Goal: Task Accomplishment & Management: Complete application form

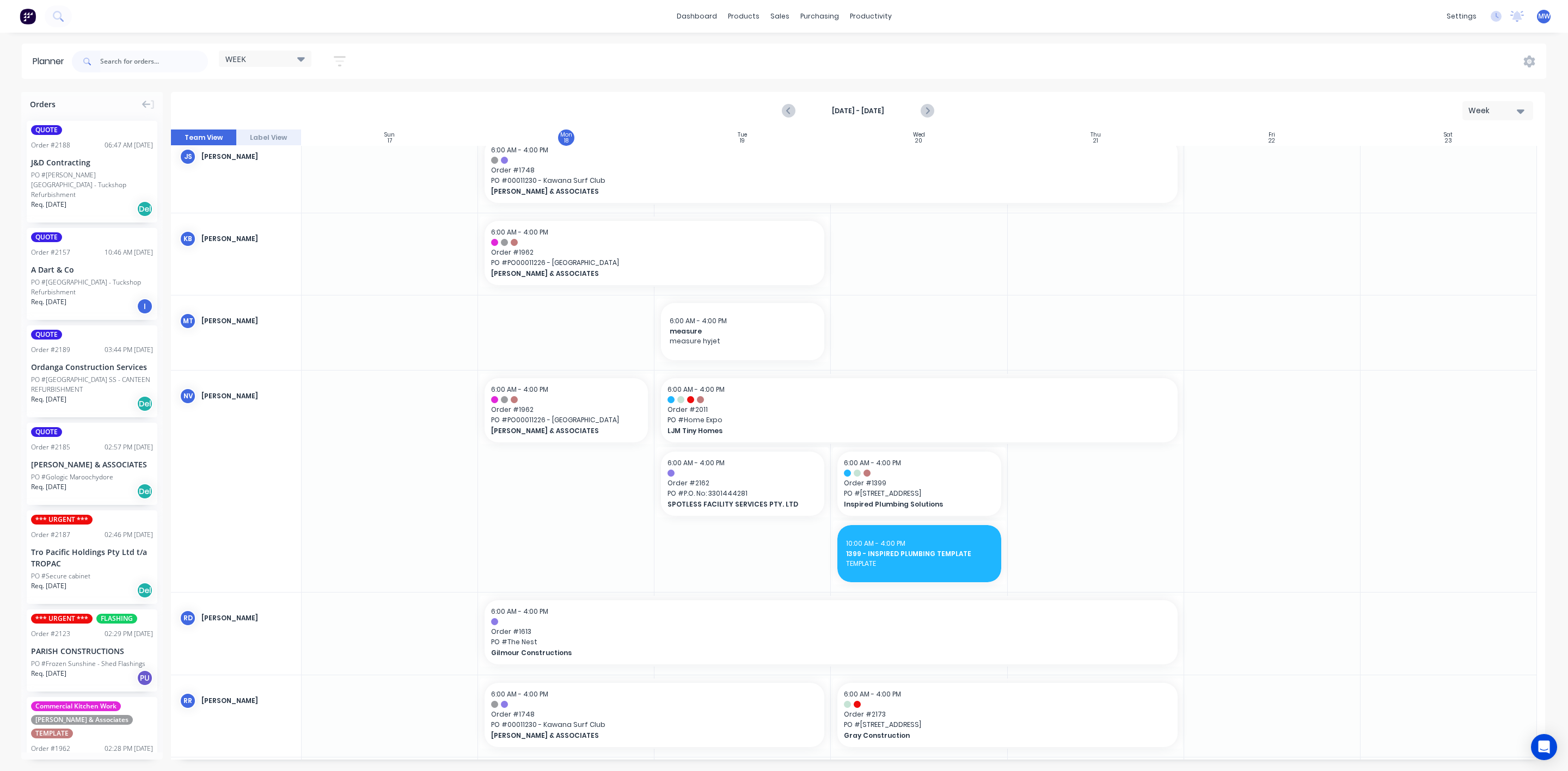
scroll to position [489, 0]
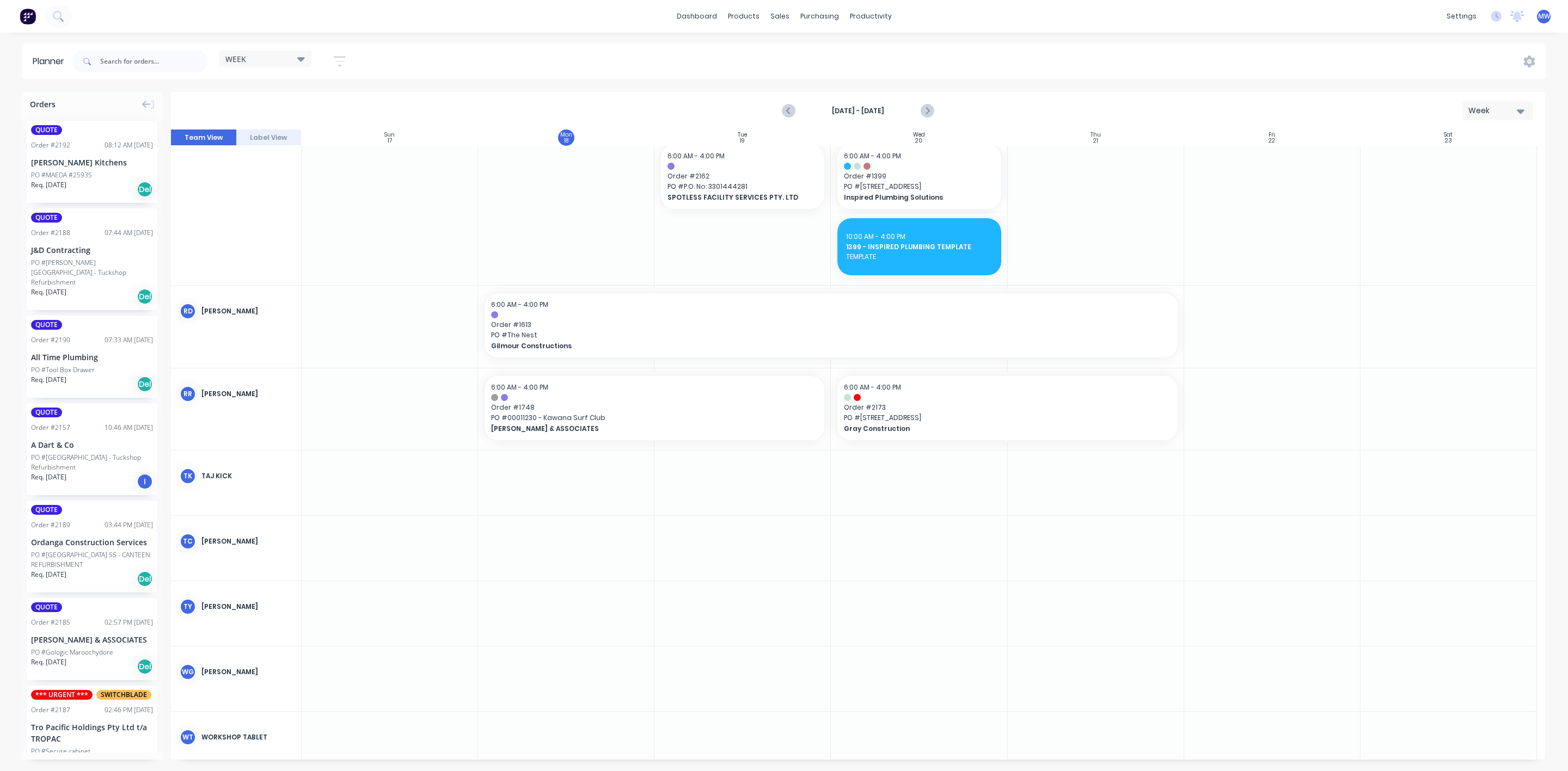
scroll to position [784, 0]
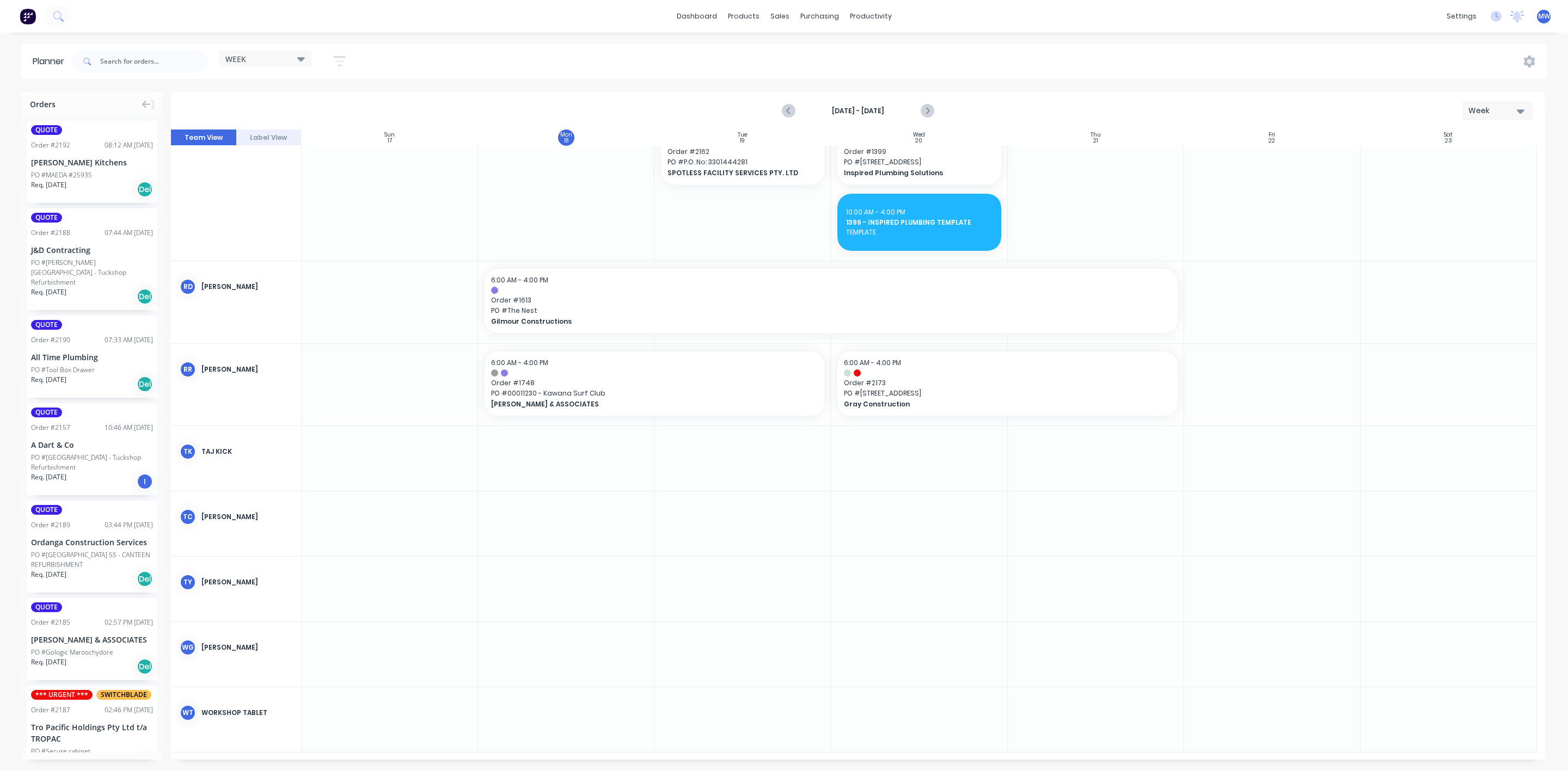
click at [527, 454] on div at bounding box center [566, 458] width 176 height 65
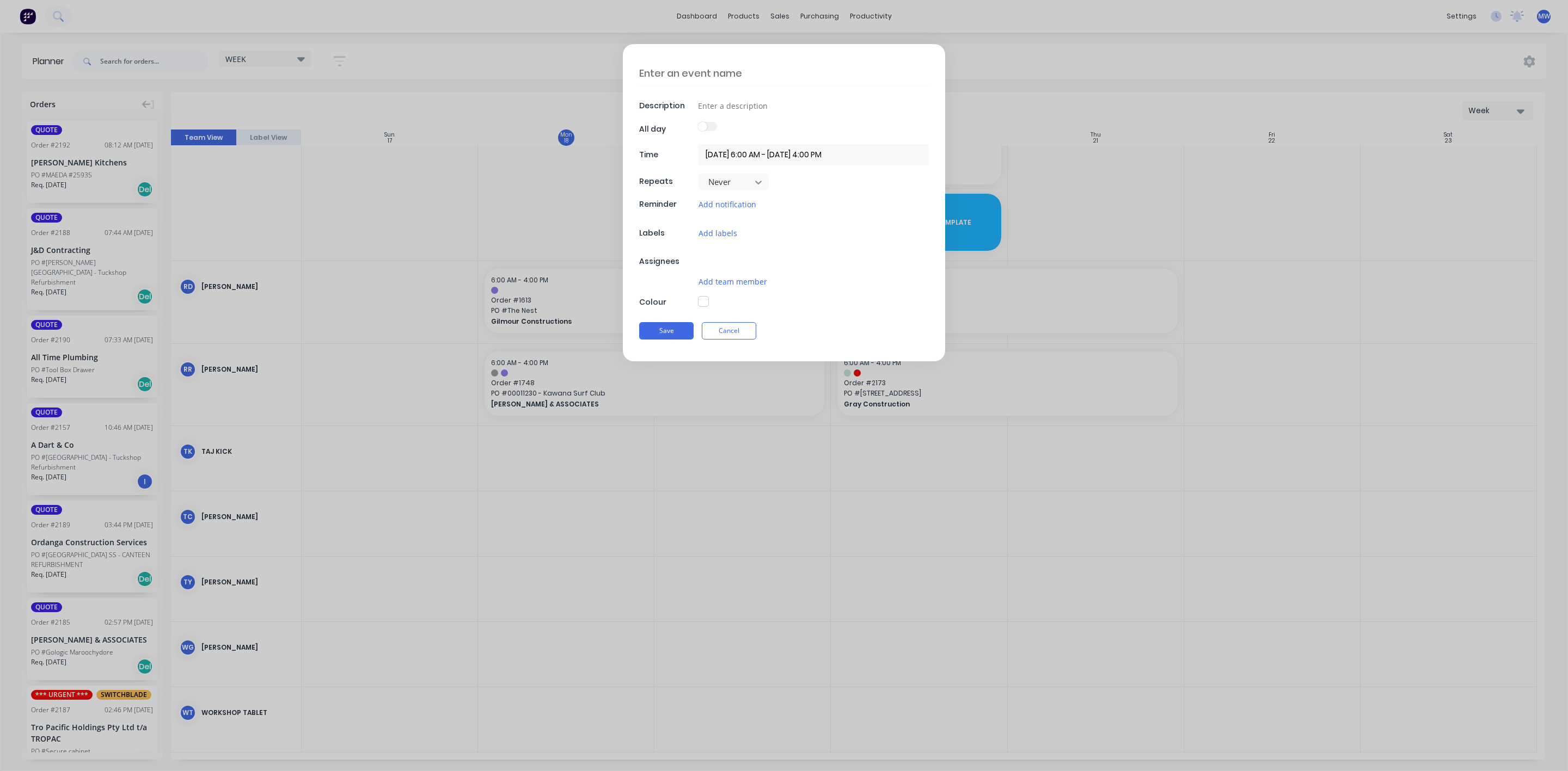
type textarea "x"
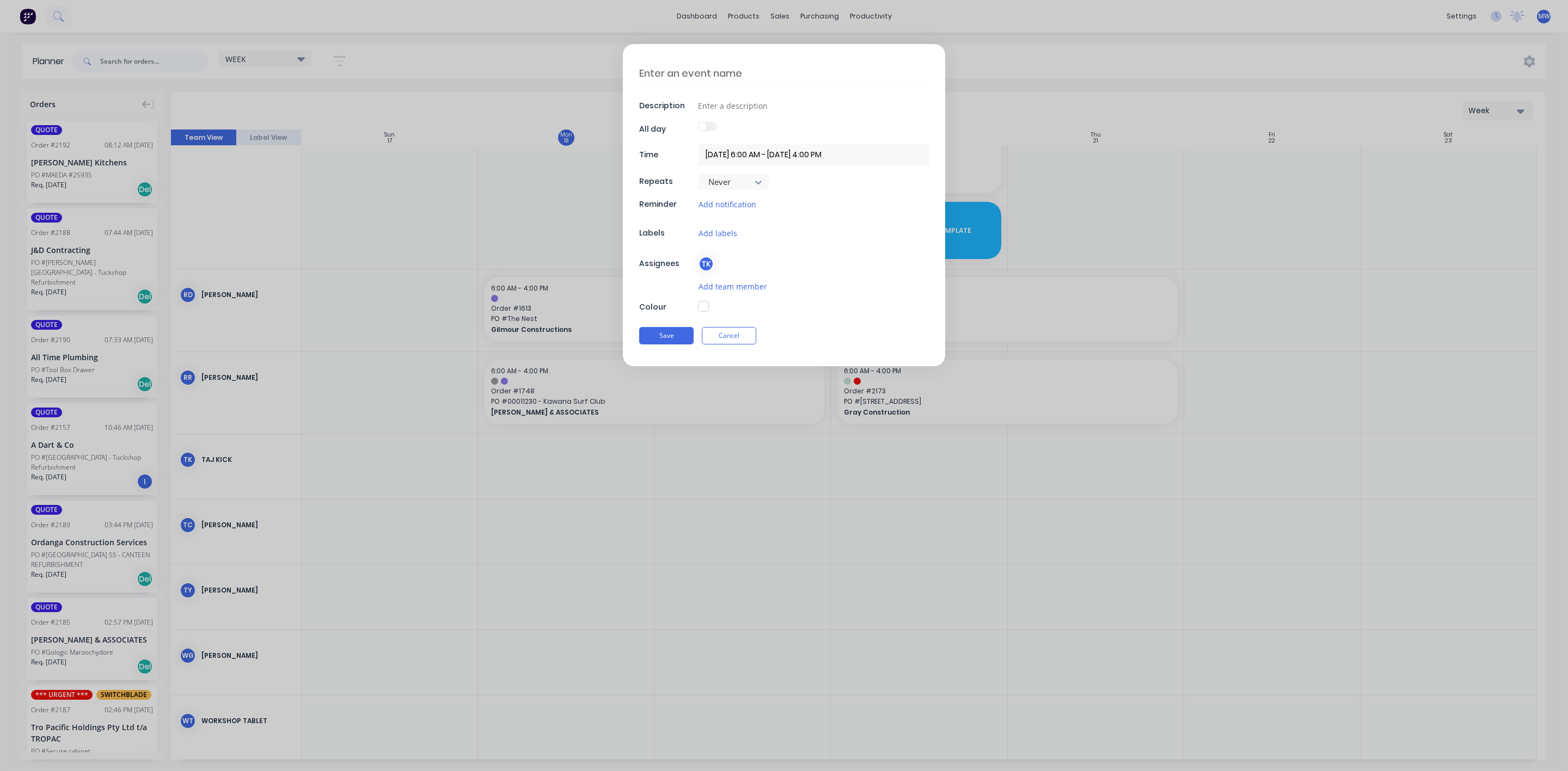
click at [708, 71] on textarea at bounding box center [784, 73] width 290 height 26
type textarea "T"
type textarea "x"
type textarea "TSA"
type textarea "x"
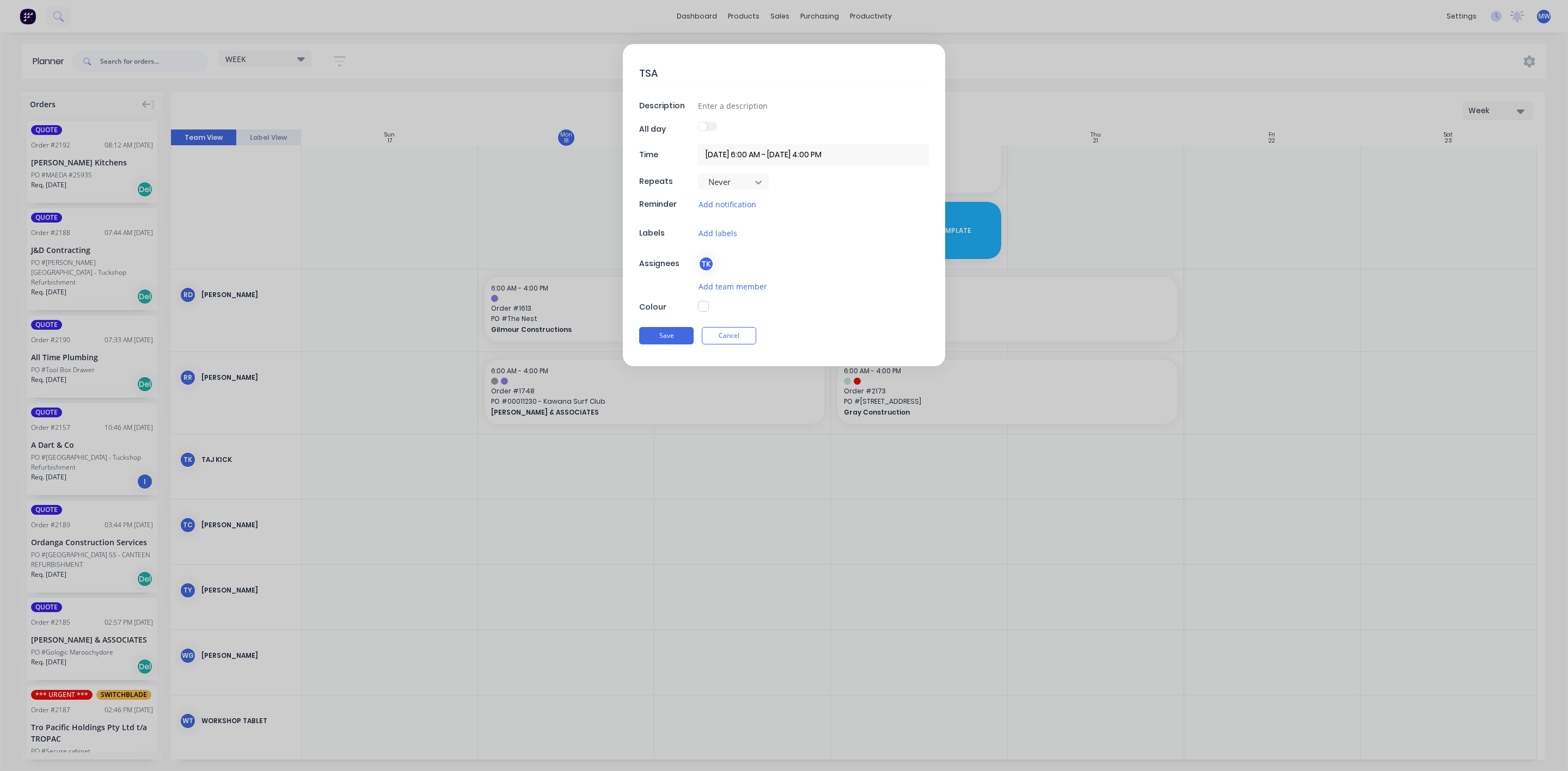
type textarea "TS"
type textarea "x"
type textarea "T"
type textarea "x"
type textarea "TA"
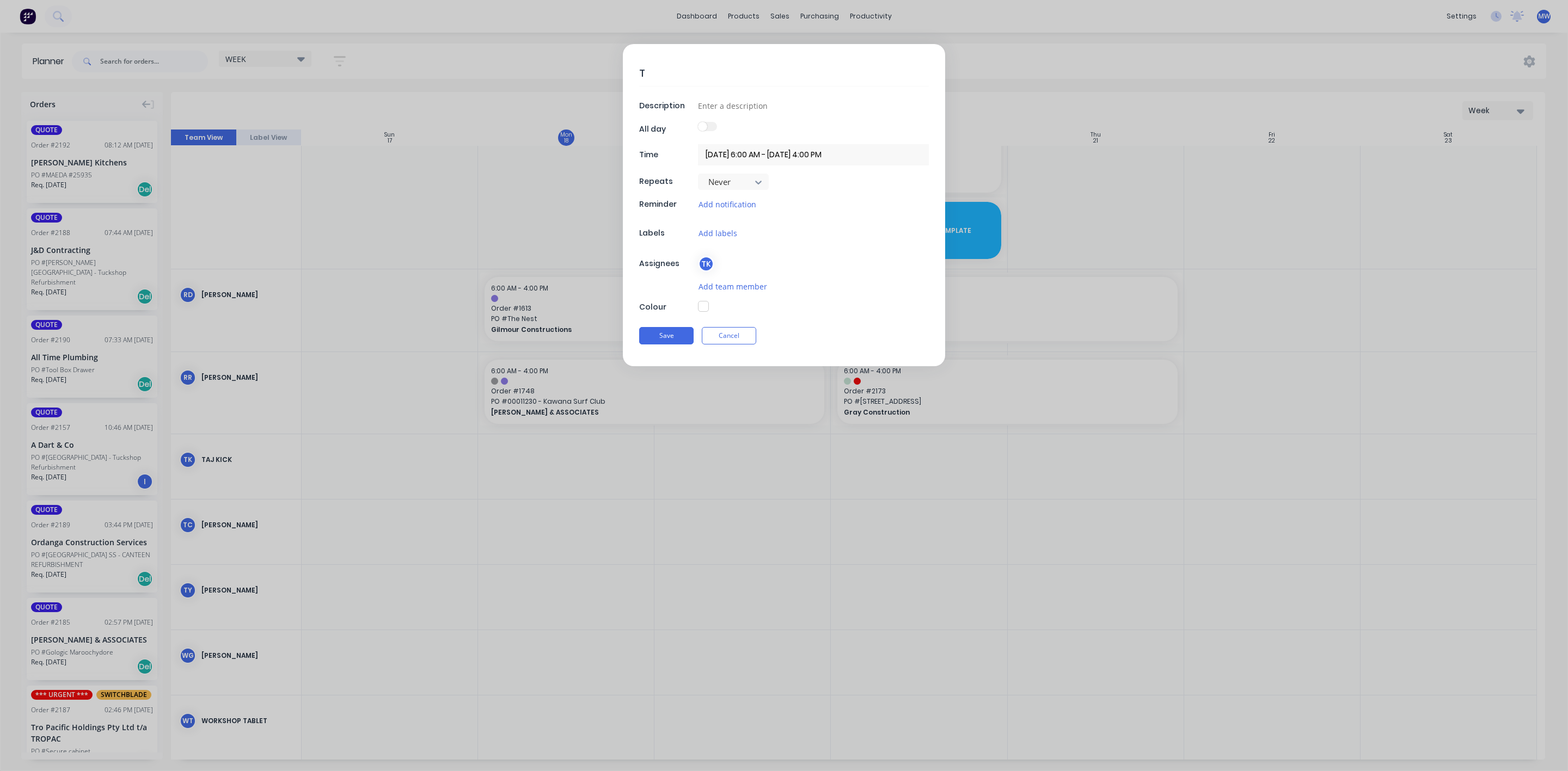
type textarea "x"
type textarea "TAJ"
type textarea "x"
type textarea "TAJ"
type textarea "x"
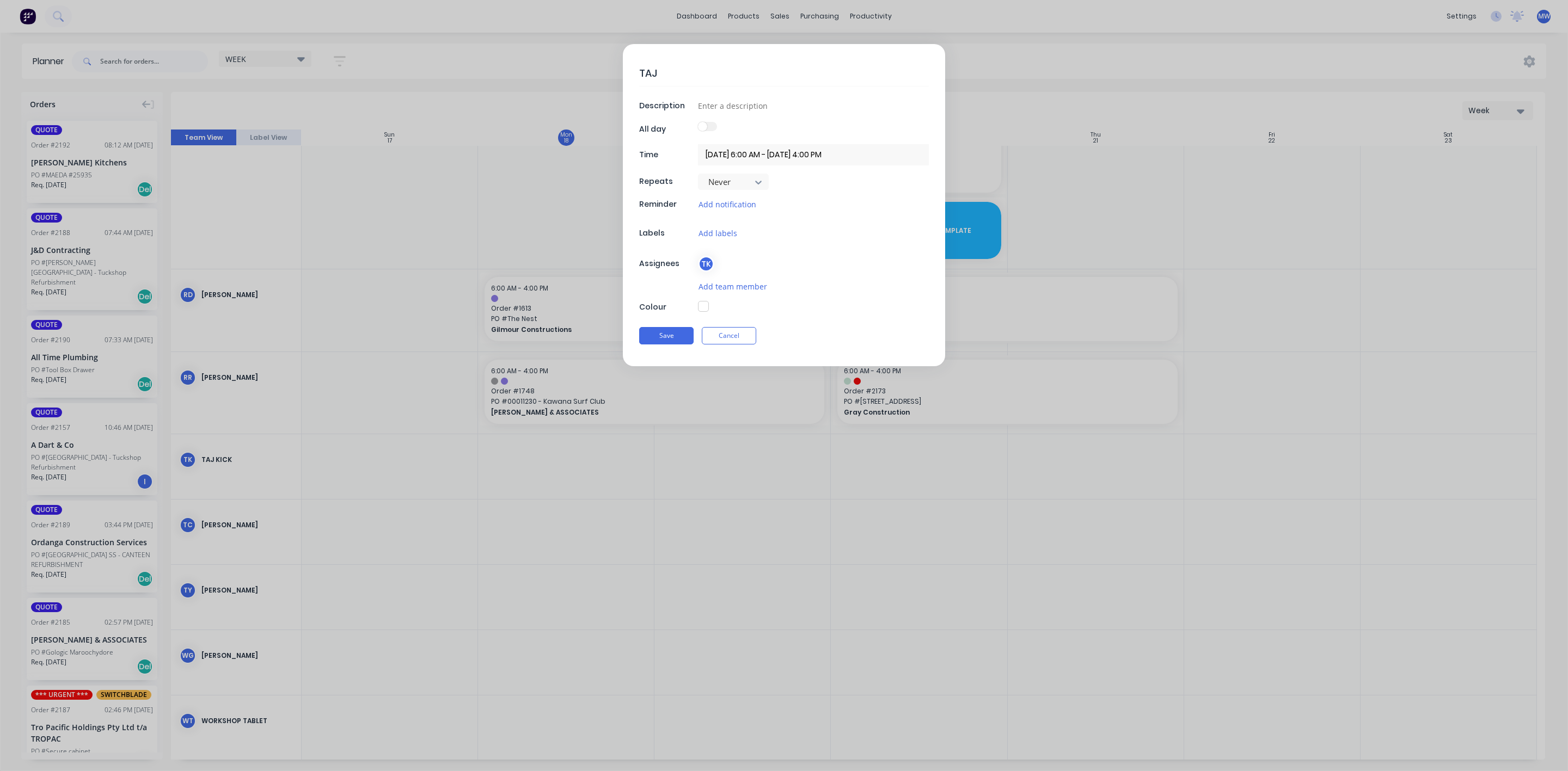
type textarea "TAJ -"
type textarea "x"
type textarea "TAJ -"
type textarea "x"
type textarea "TAJ -"
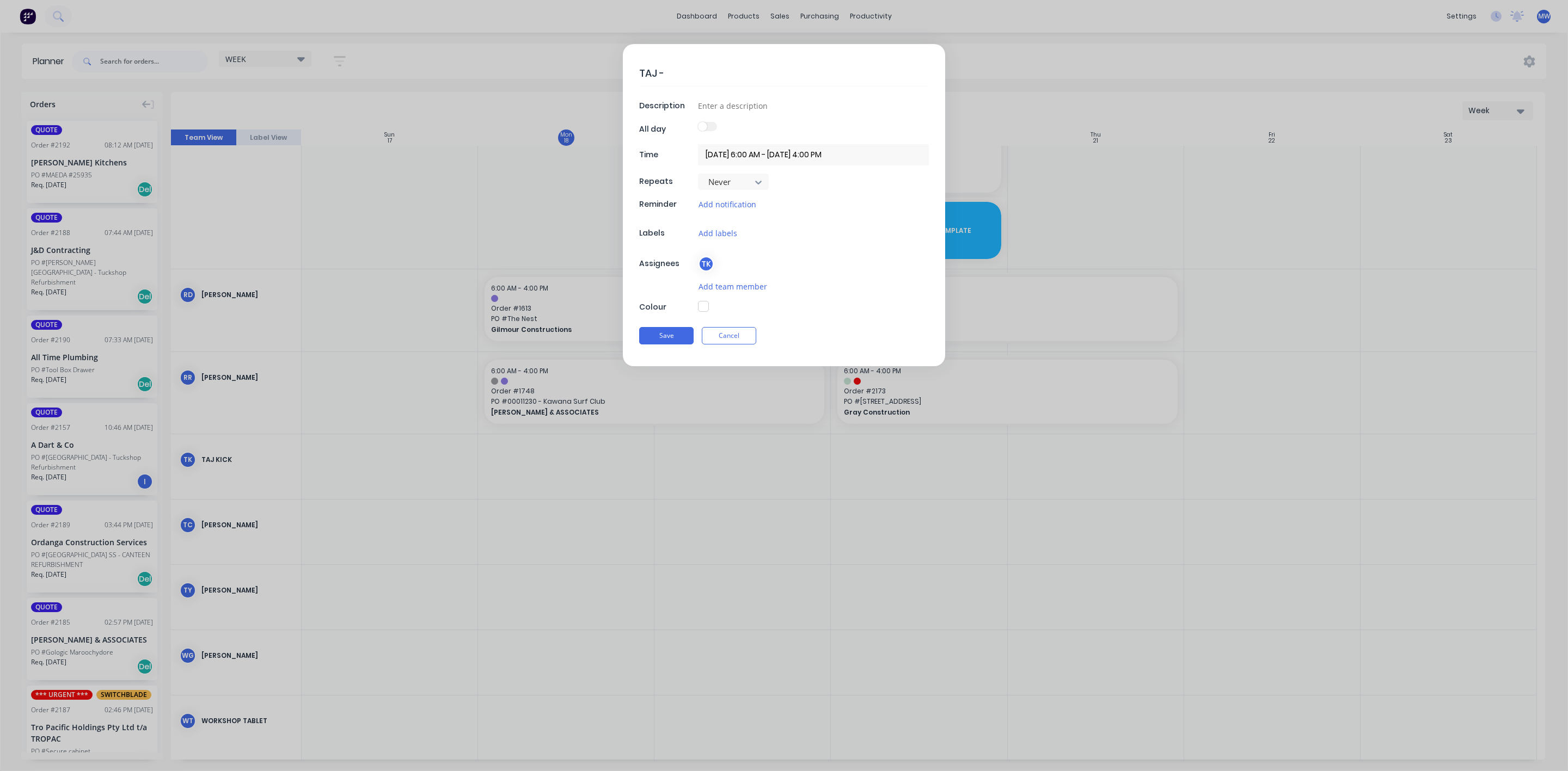
type textarea "x"
type textarea "TAJ"
type textarea "x"
type textarea "TAJ -"
type textarea "x"
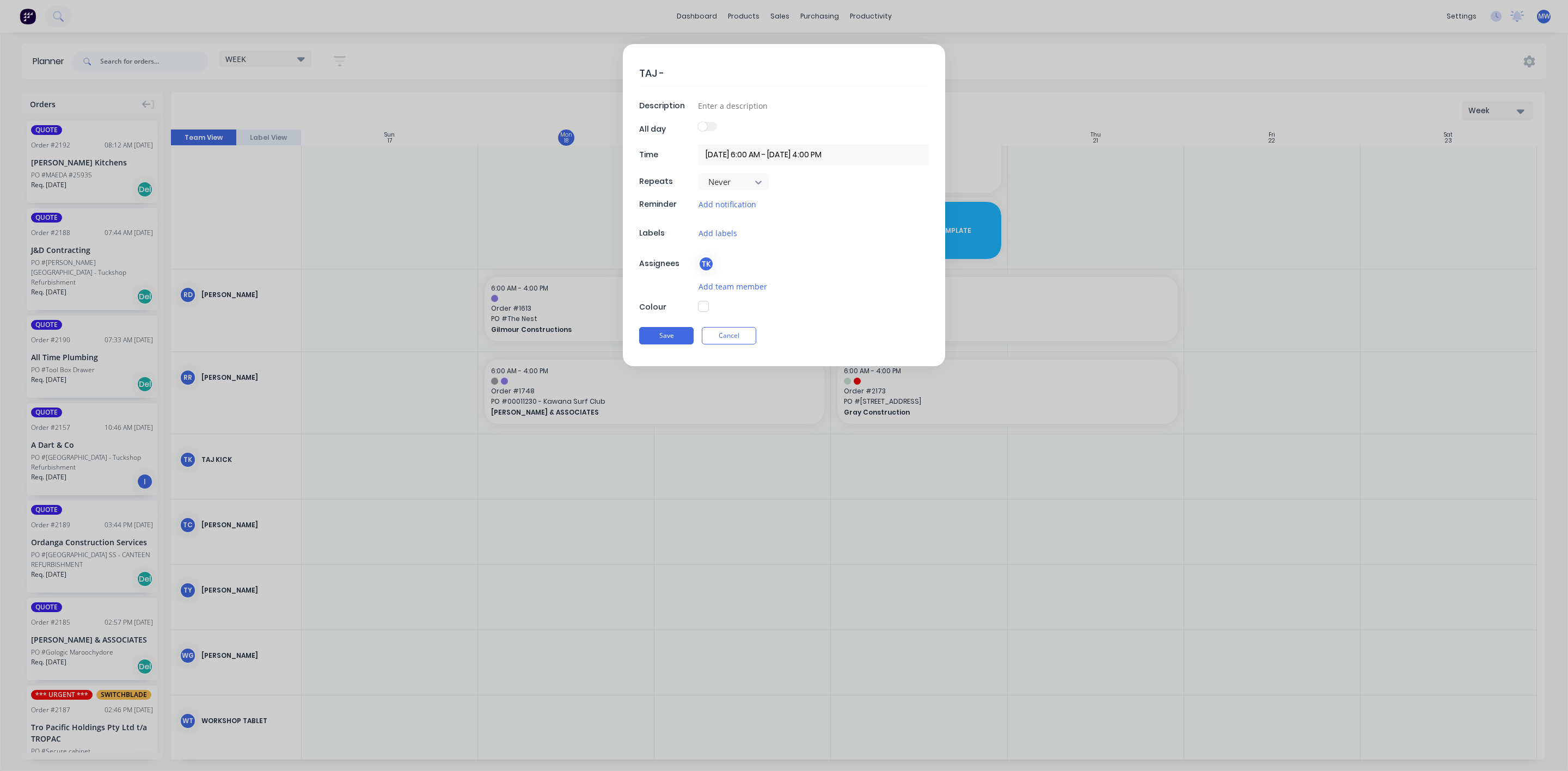
type textarea "TAJ -"
type textarea "x"
type textarea "TAJ - S"
type textarea "x"
type textarea "TAJ - SI"
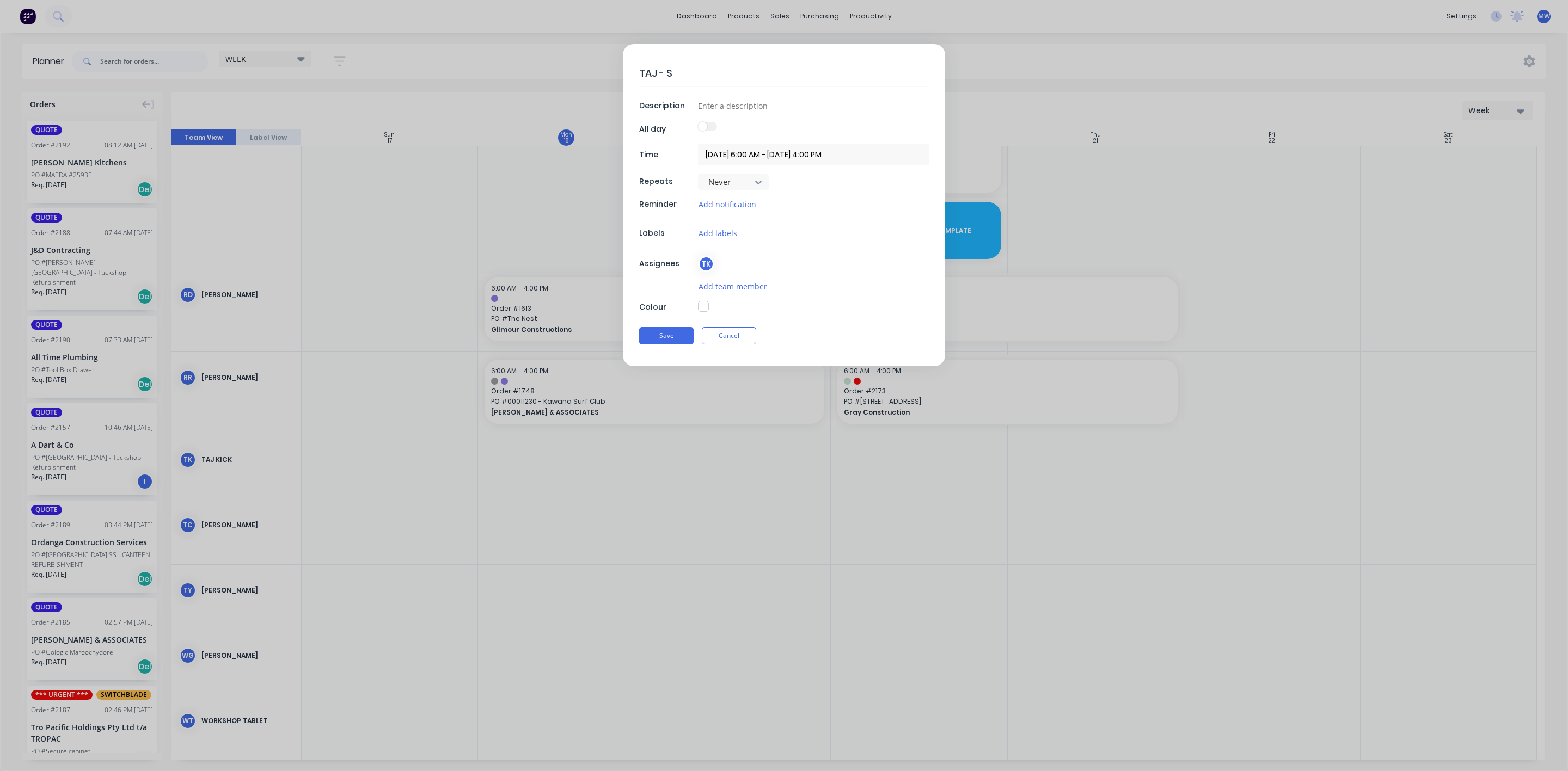
type textarea "x"
type textarea "TAJ - SIC"
type textarea "x"
type textarea "TAJ - SICK"
type textarea "x"
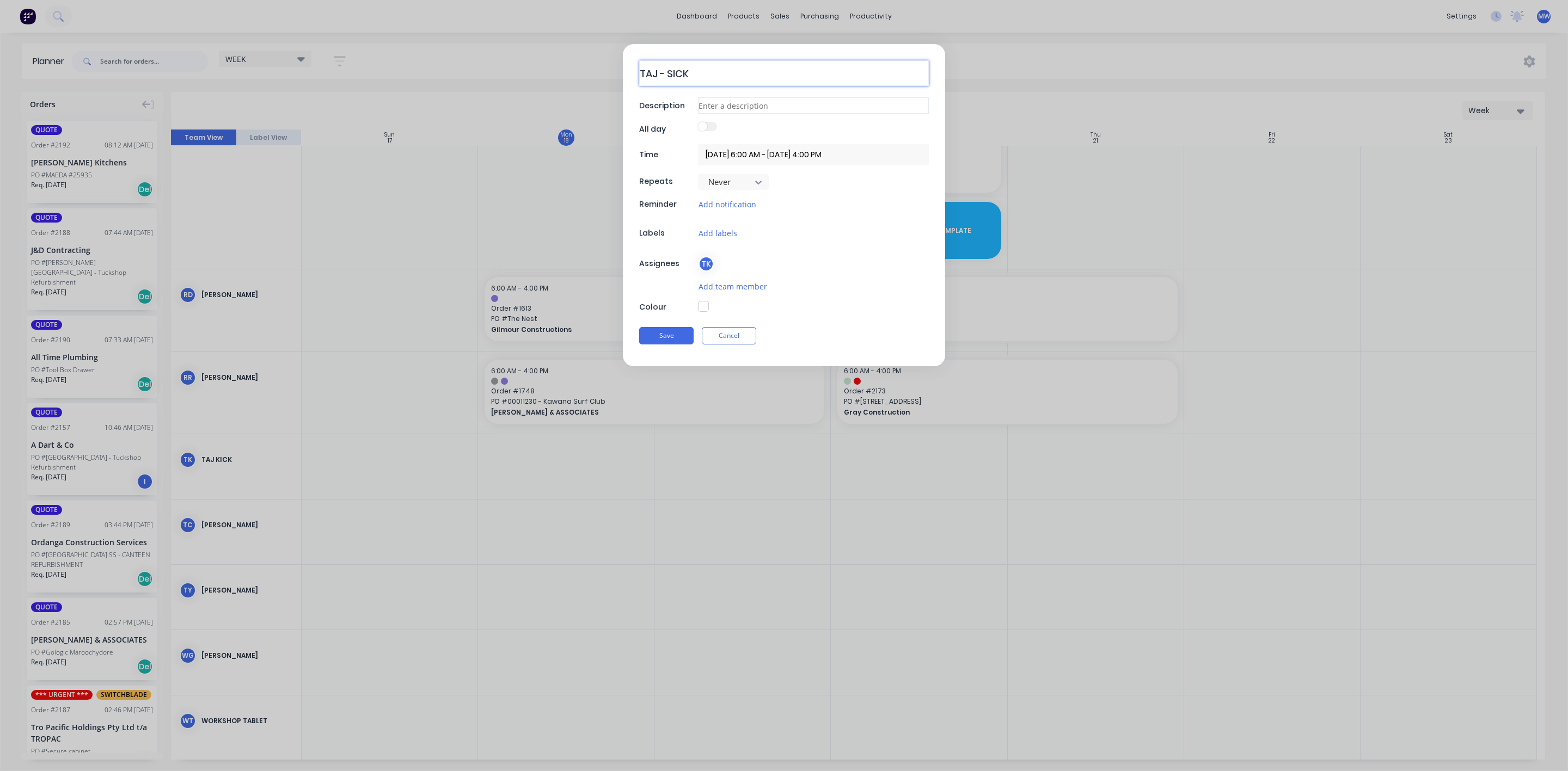
type textarea "TAJ - SICK"
type textarea "x"
click at [781, 105] on input at bounding box center [813, 105] width 231 height 17
type input "W"
type textarea "x"
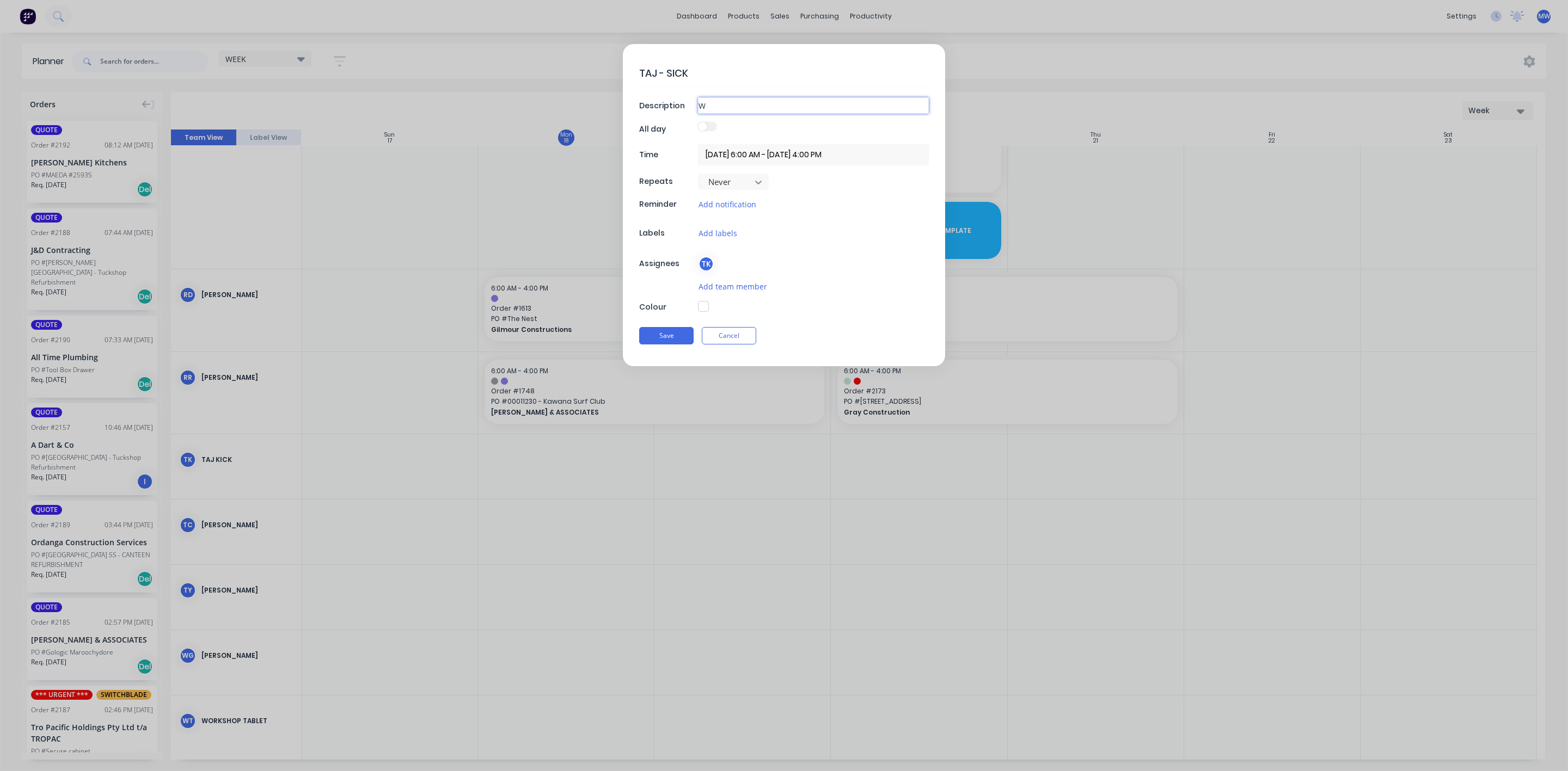
type input "WE"
type textarea "x"
type input "WEN"
type textarea "x"
type input "WENT"
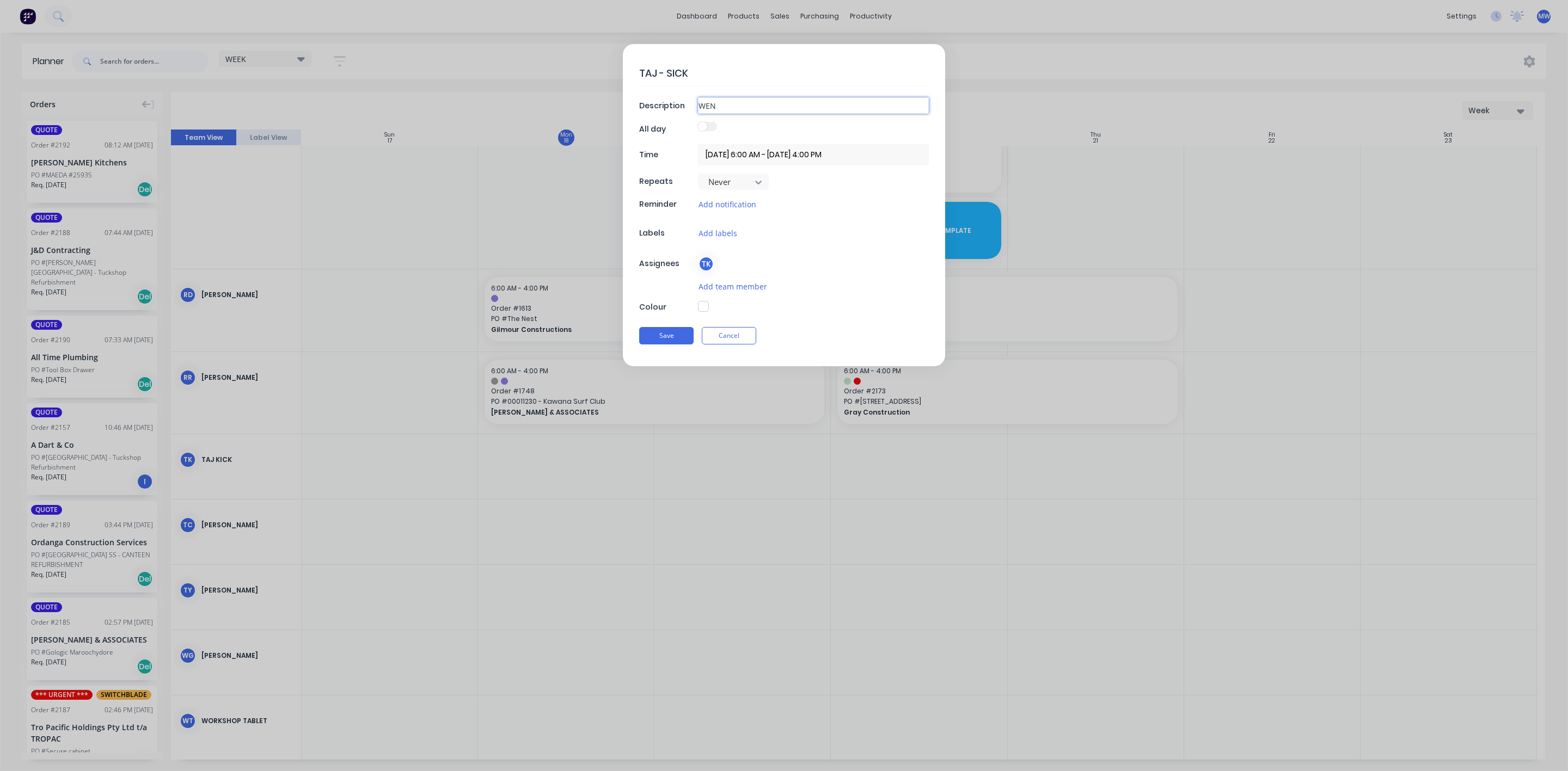
type textarea "x"
type input "WENT"
type textarea "x"
type input "WENT H"
type textarea "x"
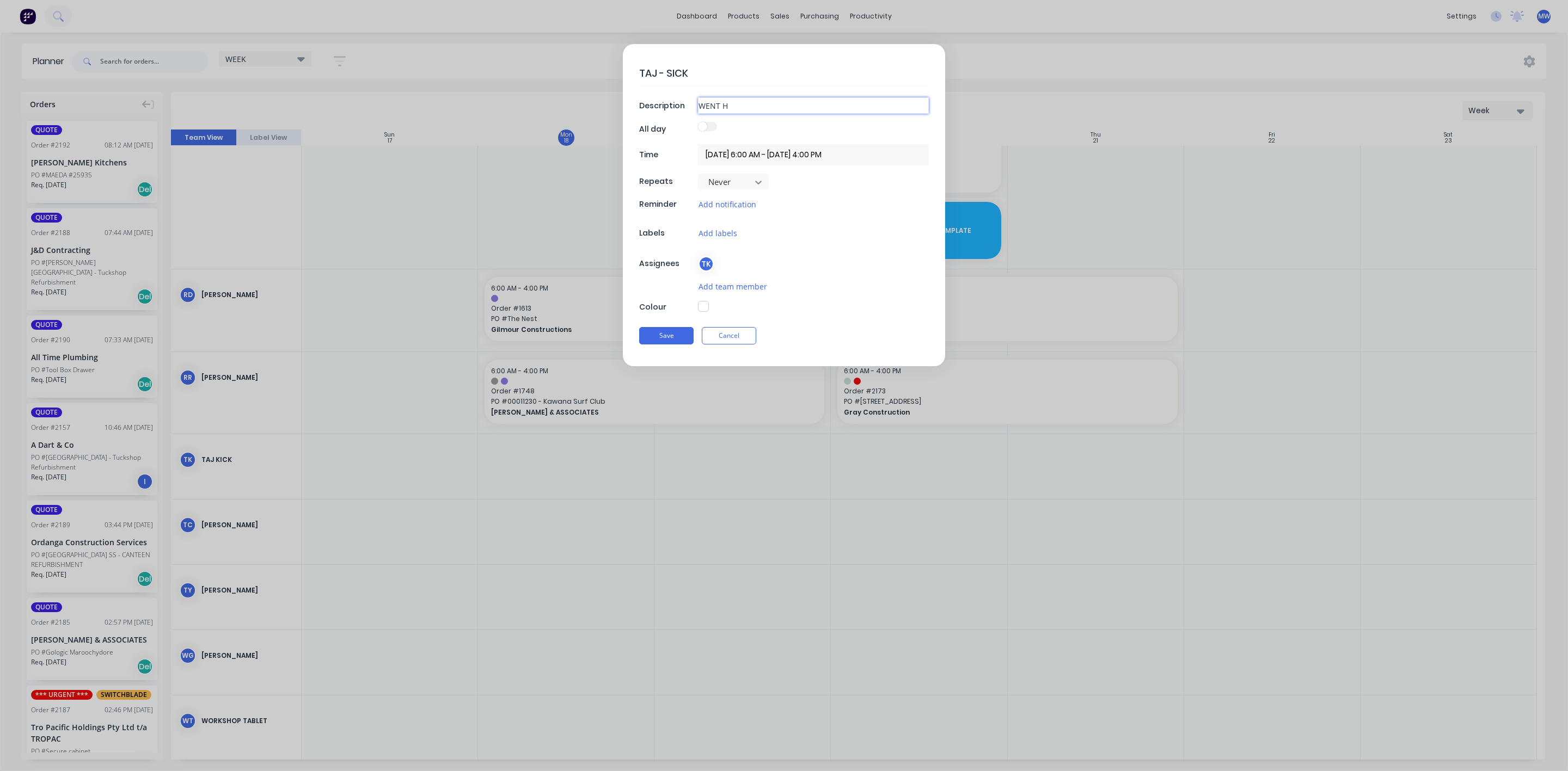
type input "WENT HO"
type textarea "x"
type input "WENT HOM"
type textarea "x"
type input "WENT HOME"
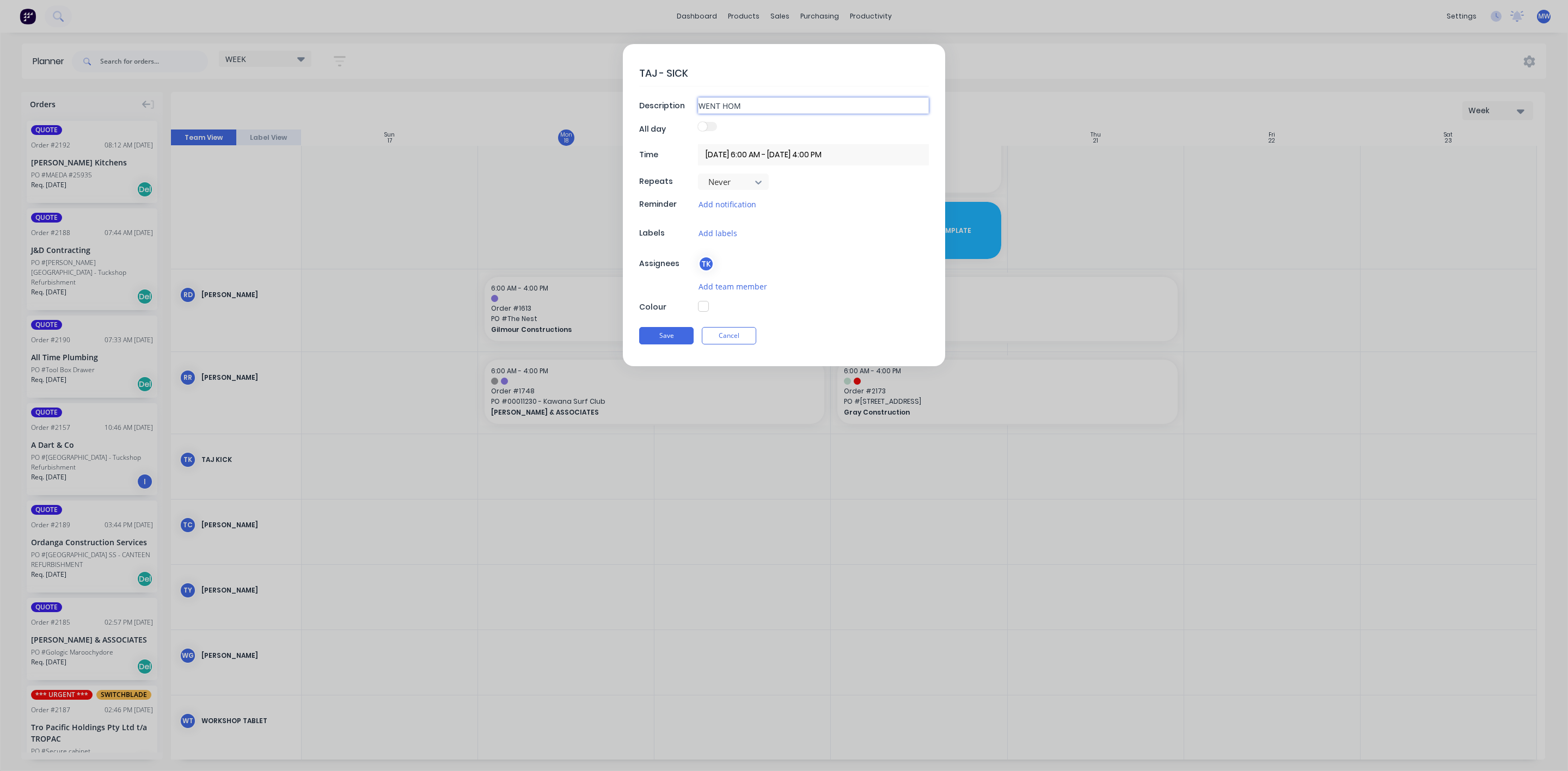
type textarea "x"
type input "WENT HOME"
type textarea "x"
type input "WENT HOME S"
type textarea "x"
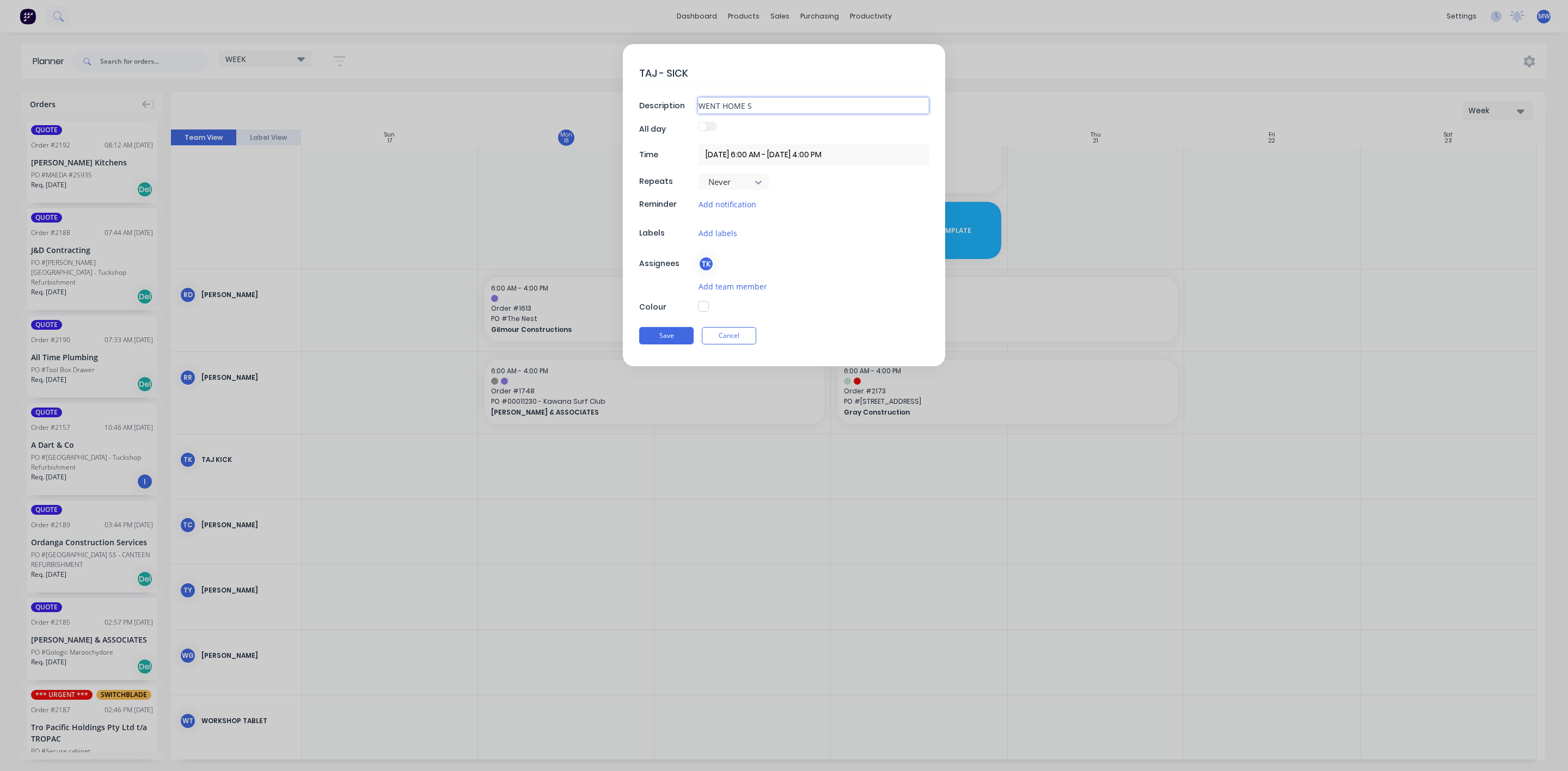
type input "WENT HOME SI"
type textarea "x"
type input "WENT HOME SIC"
type textarea "x"
type input "WENT HOME SICK"
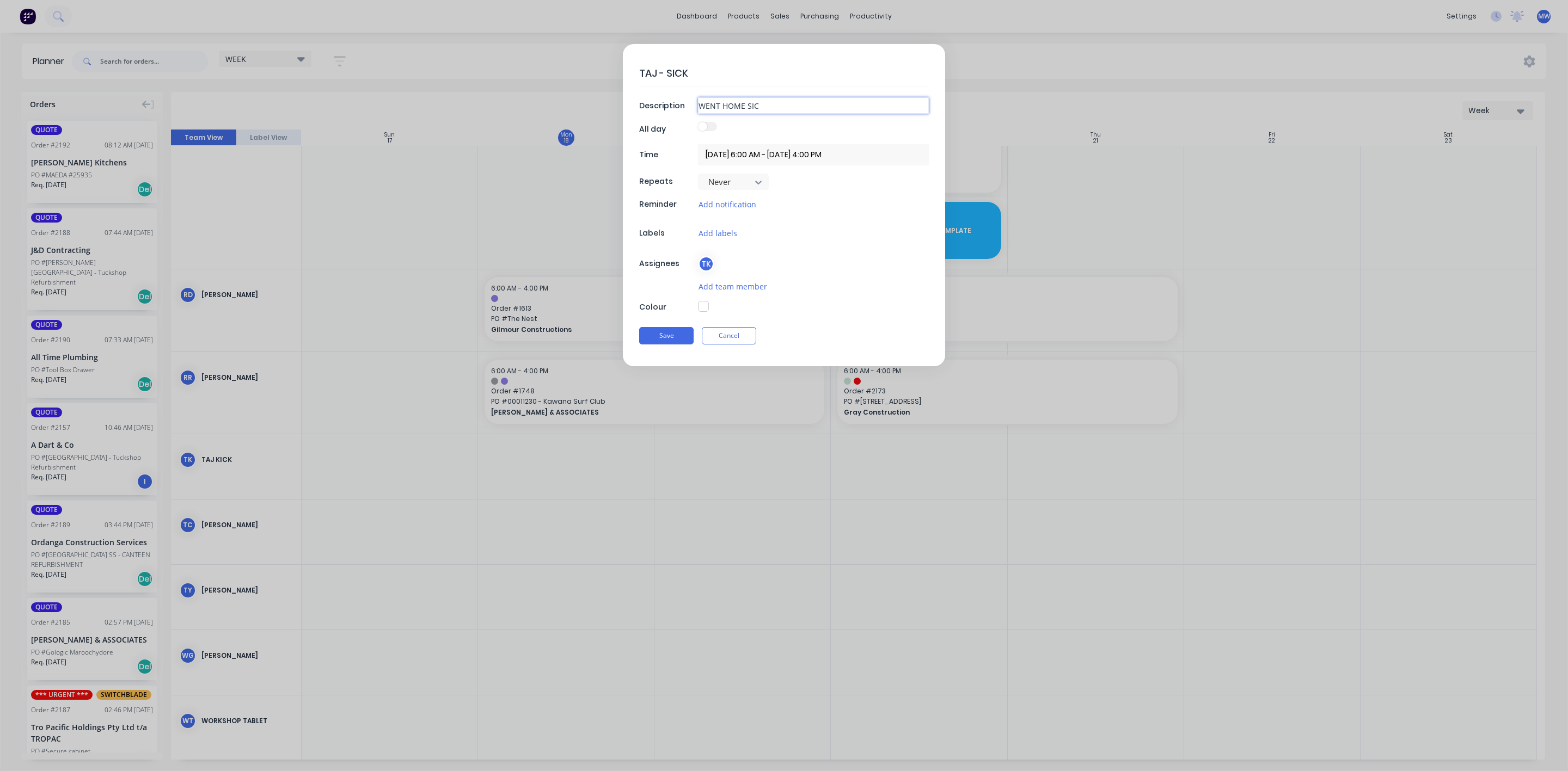
type textarea "x"
type input "WENT HOME SICK"
type textarea "x"
type input "WENT HOME SICK -"
type textarea "x"
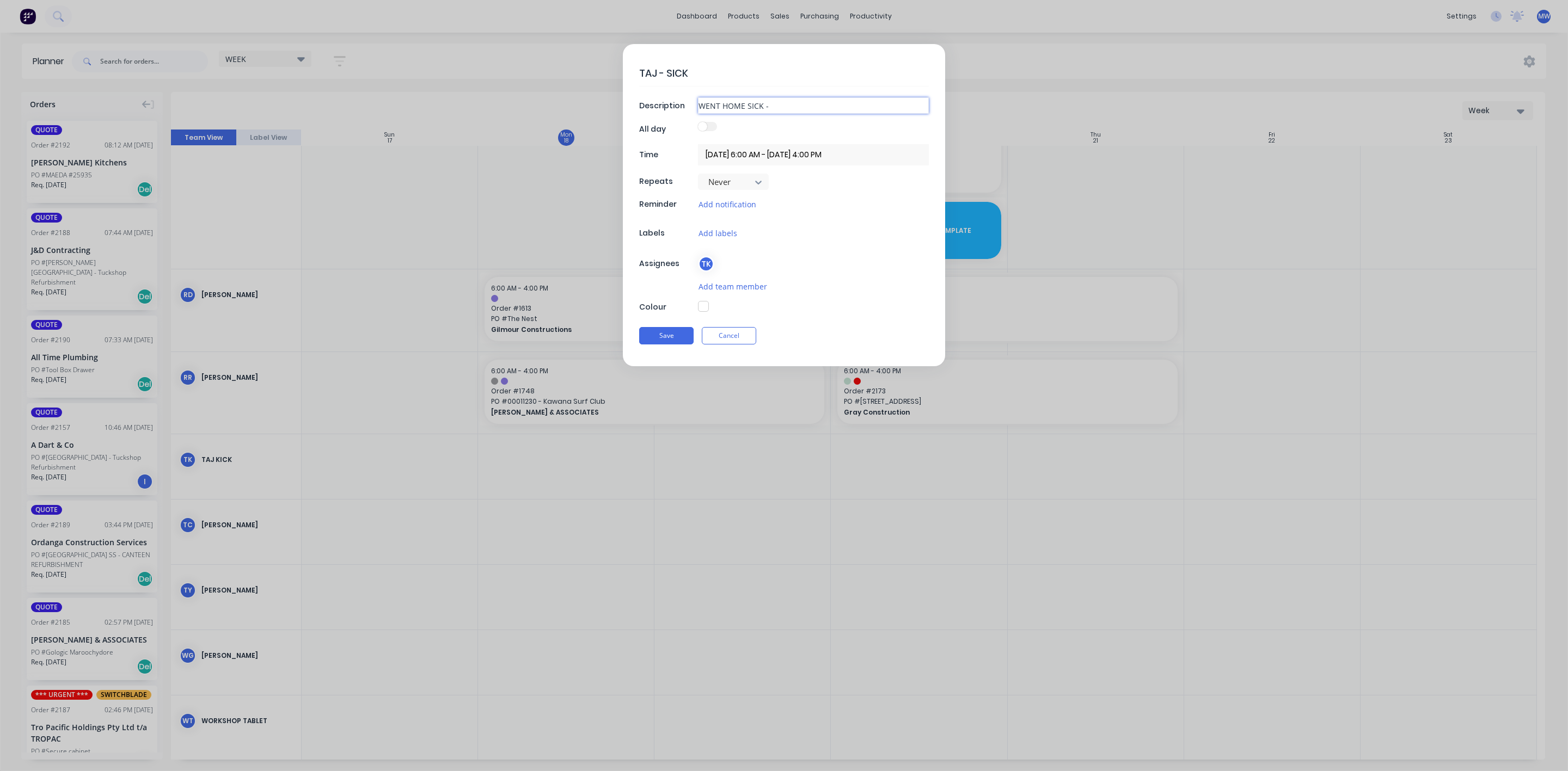
type input "WENT HOME SICK -"
type textarea "x"
type input "WENT HOME SICK - C"
type textarea "x"
type input "WENT HOME SICK - CH"
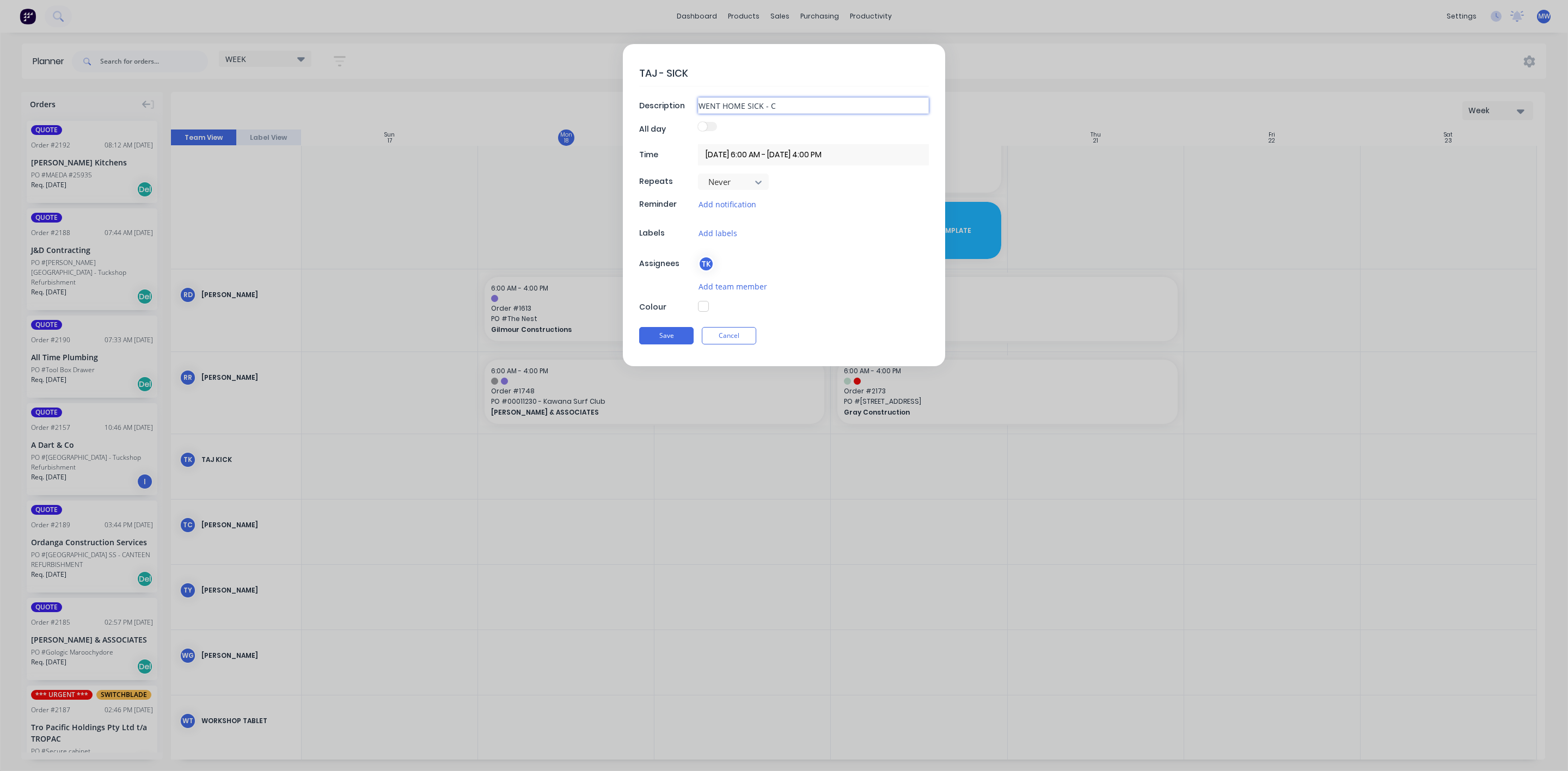
type textarea "x"
type input "WENT HOME SICK - CHE"
type textarea "x"
type input "WENT HOME SICK - CHES"
type textarea "x"
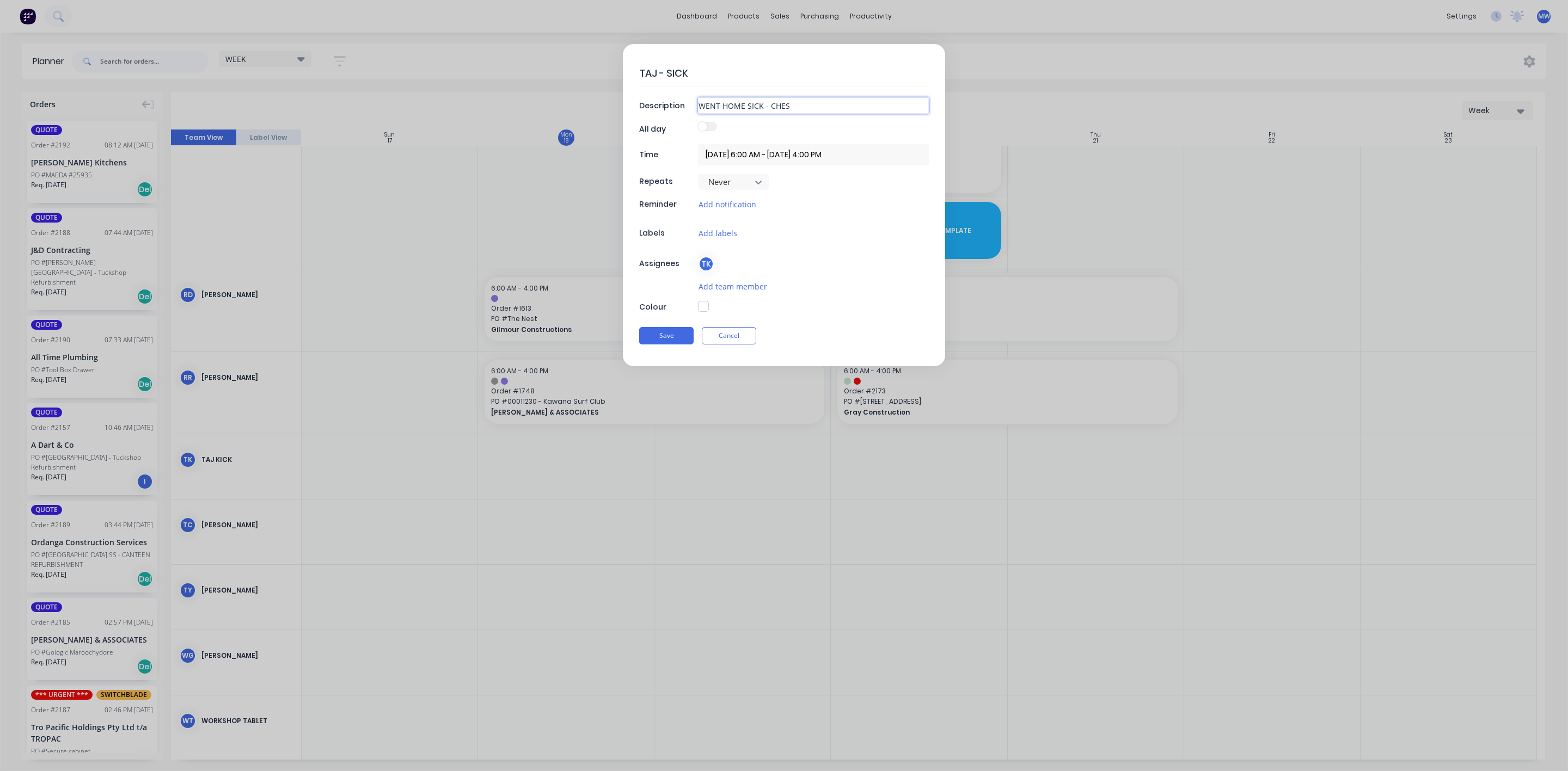
type input "WENT HOME SICK - CHEST"
type textarea "x"
type input "WENT HOME SICK - CHEST"
type textarea "x"
type input "WENT HOME SICK - CHEST I"
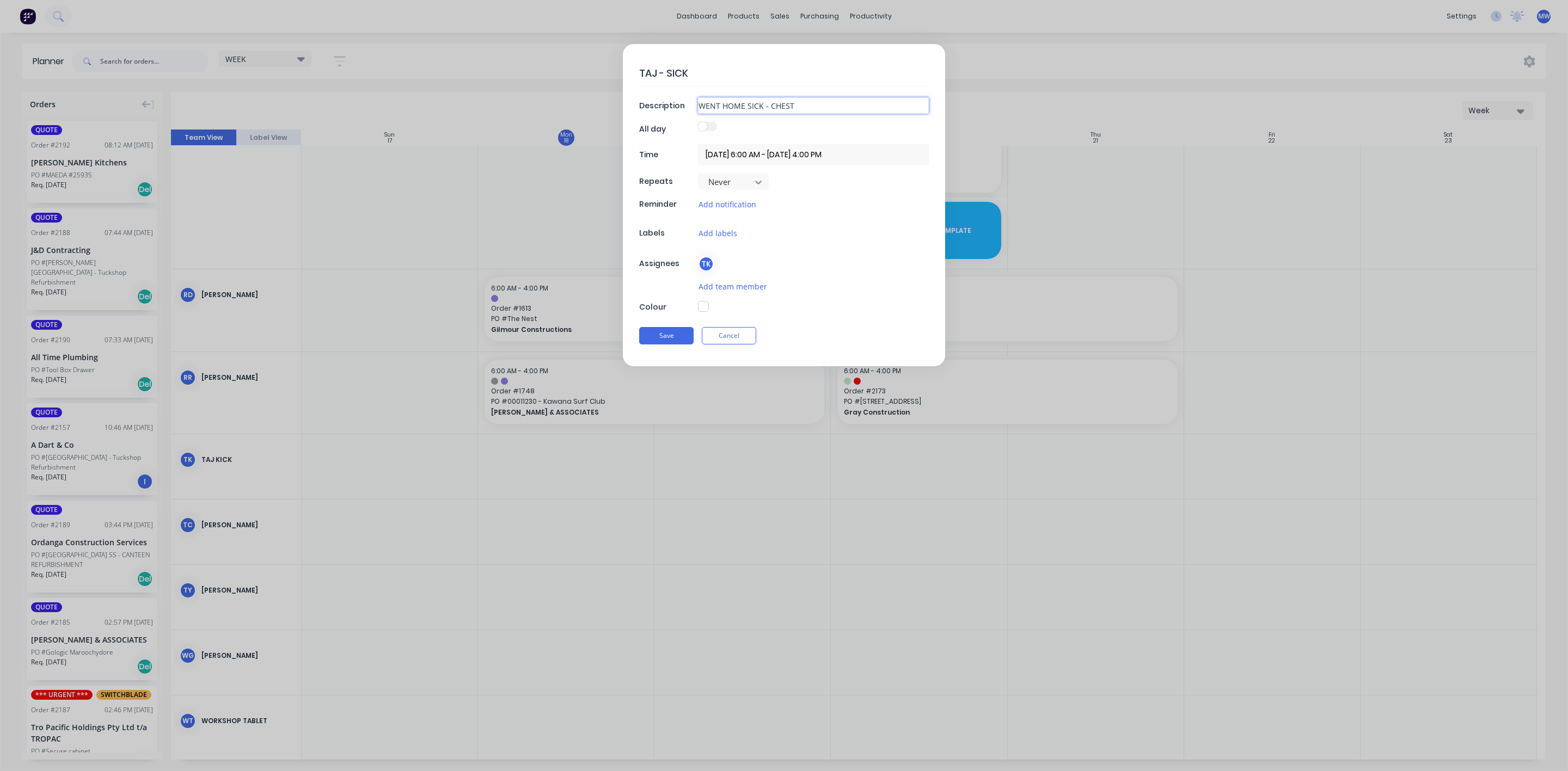
type textarea "x"
type input "WENT HOME SICK - CHEST IN"
type textarea "x"
type input "WENT HOME SICK - CHEST INF"
type textarea "x"
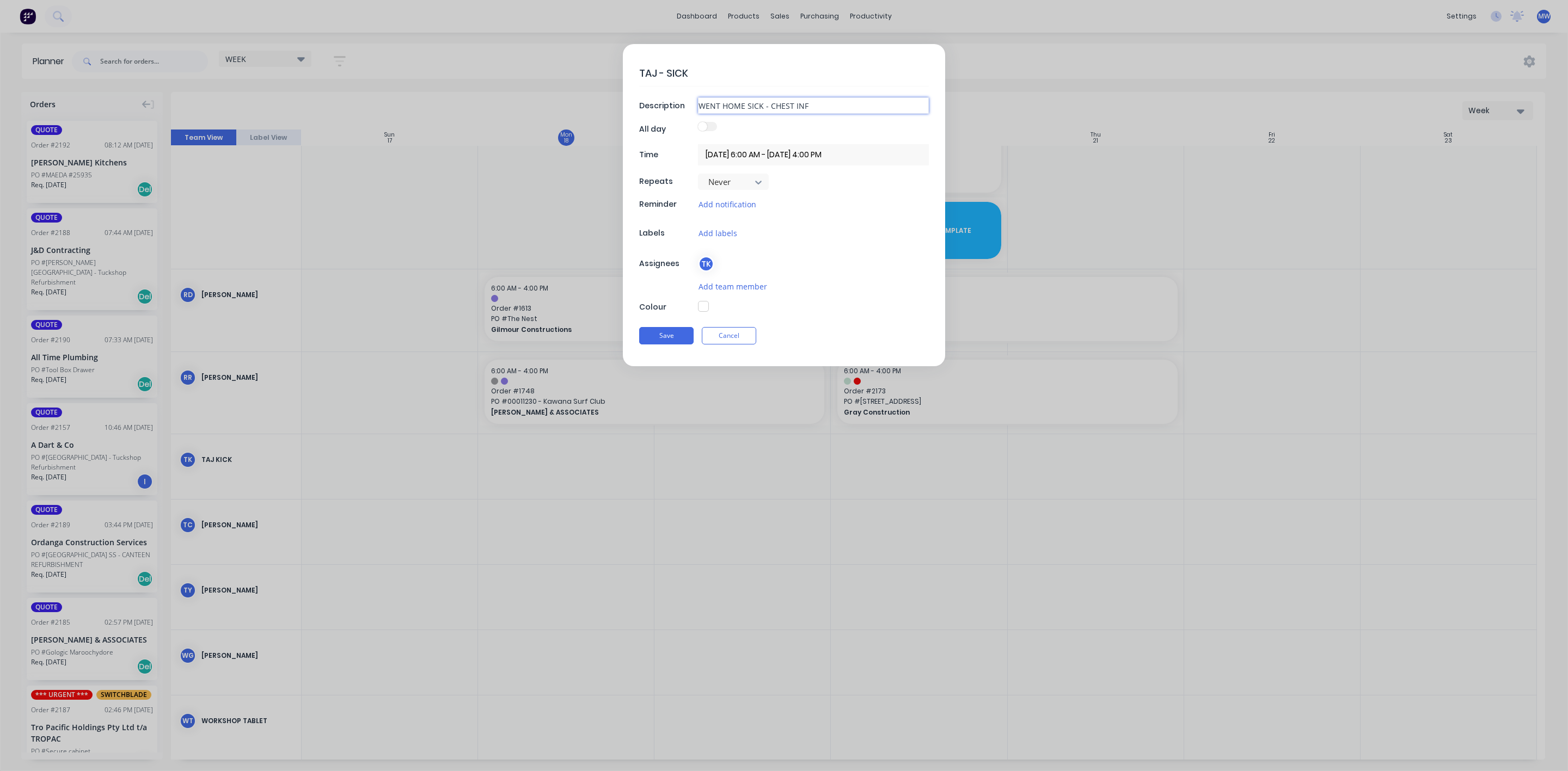
type input "WENT HOME SICK - CHEST INFE"
type textarea "x"
type input "WENT HOME SICK - CHEST INFEC"
type textarea "x"
type input "WENT HOME SICK - CHEST INFECT"
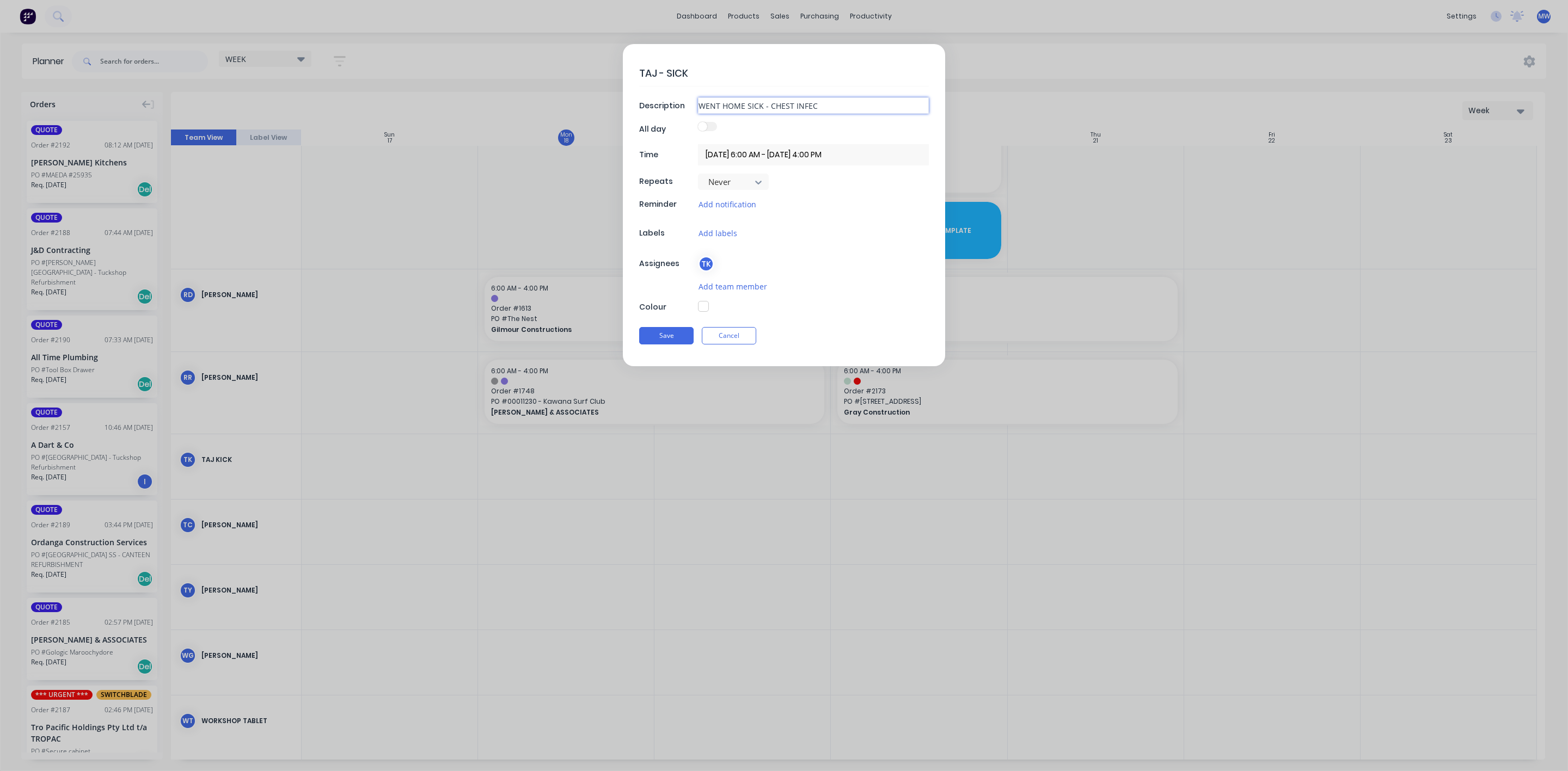
type textarea "x"
type input "WENT HOME SICK - CHEST INFECTI"
type textarea "x"
type input "WENT HOME SICK - CHEST INFECTIO"
type textarea "x"
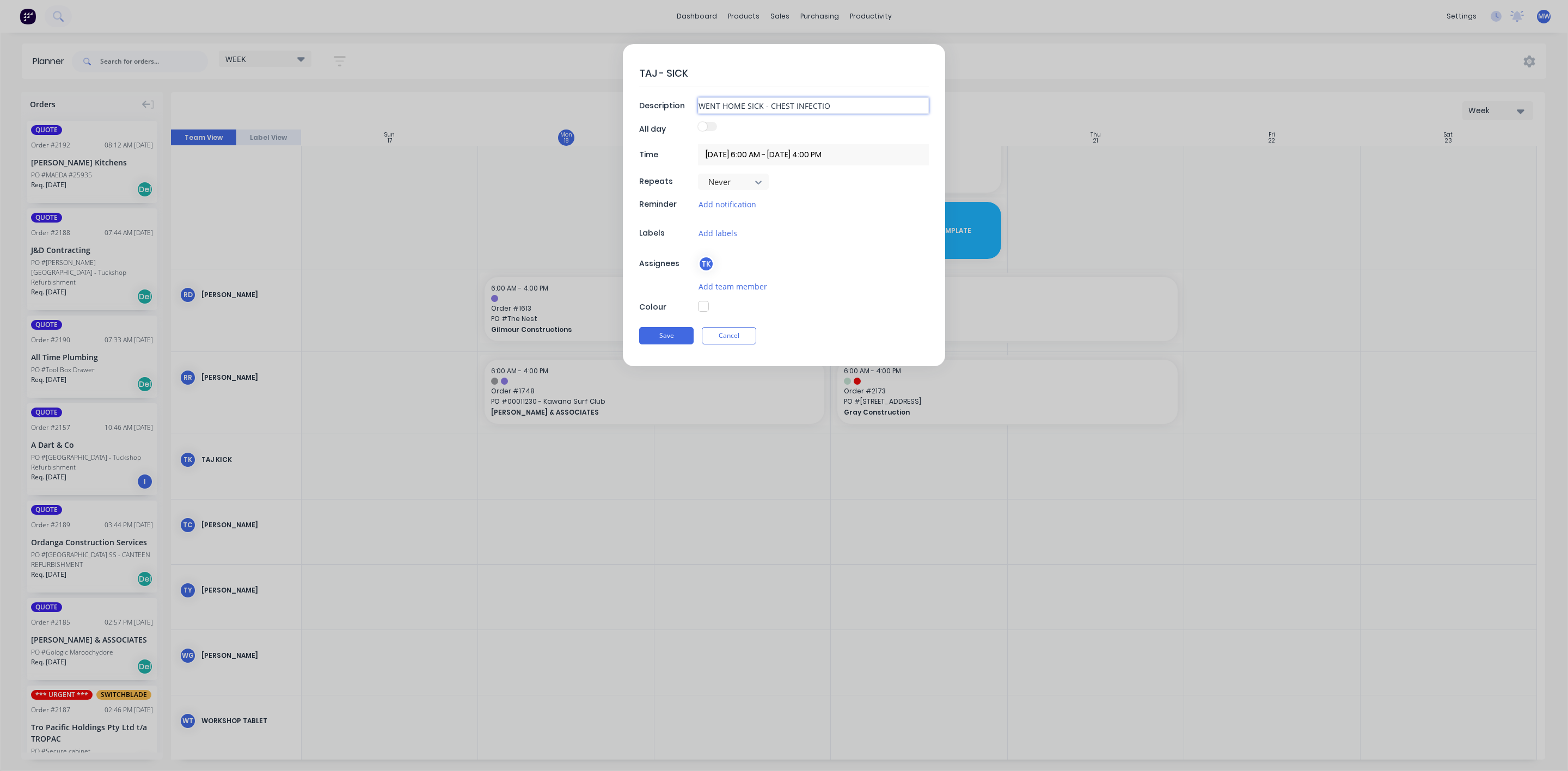
type input "WENT HOME SICK - CHEST INFECTION"
type textarea "x"
type input "WENT HOME SICK - CHEST INFECTION"
type textarea "x"
click at [740, 157] on input "18/08/2025 6:00 AM - 18/08/2025 4:00 PM" at bounding box center [813, 154] width 231 height 21
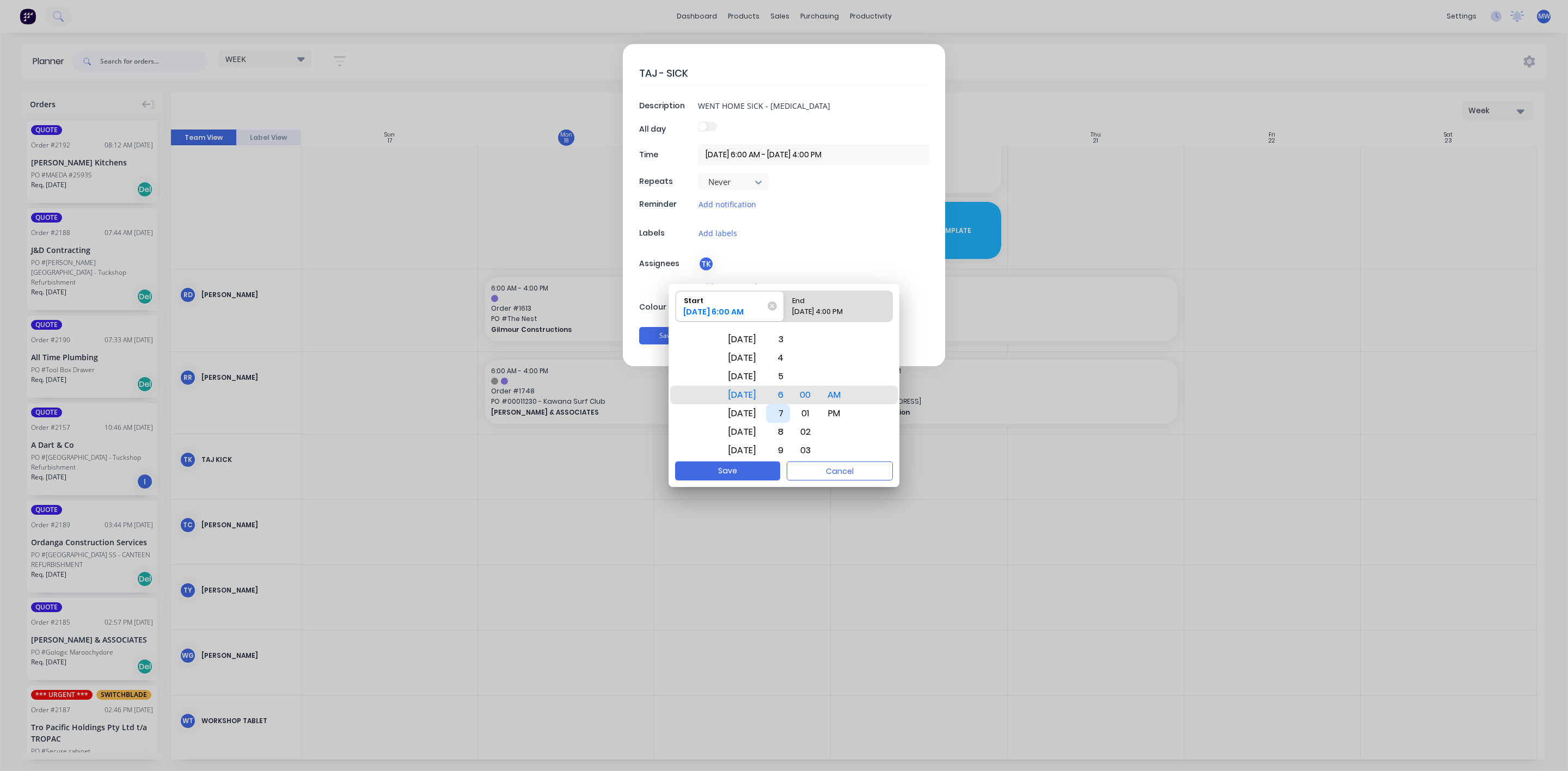
click at [790, 414] on div "7" at bounding box center [778, 414] width 24 height 19
click at [742, 474] on button "Save" at bounding box center [727, 470] width 105 height 19
type input "18/08/2025 7:00 AM - 18/08/2025 4:00 PM"
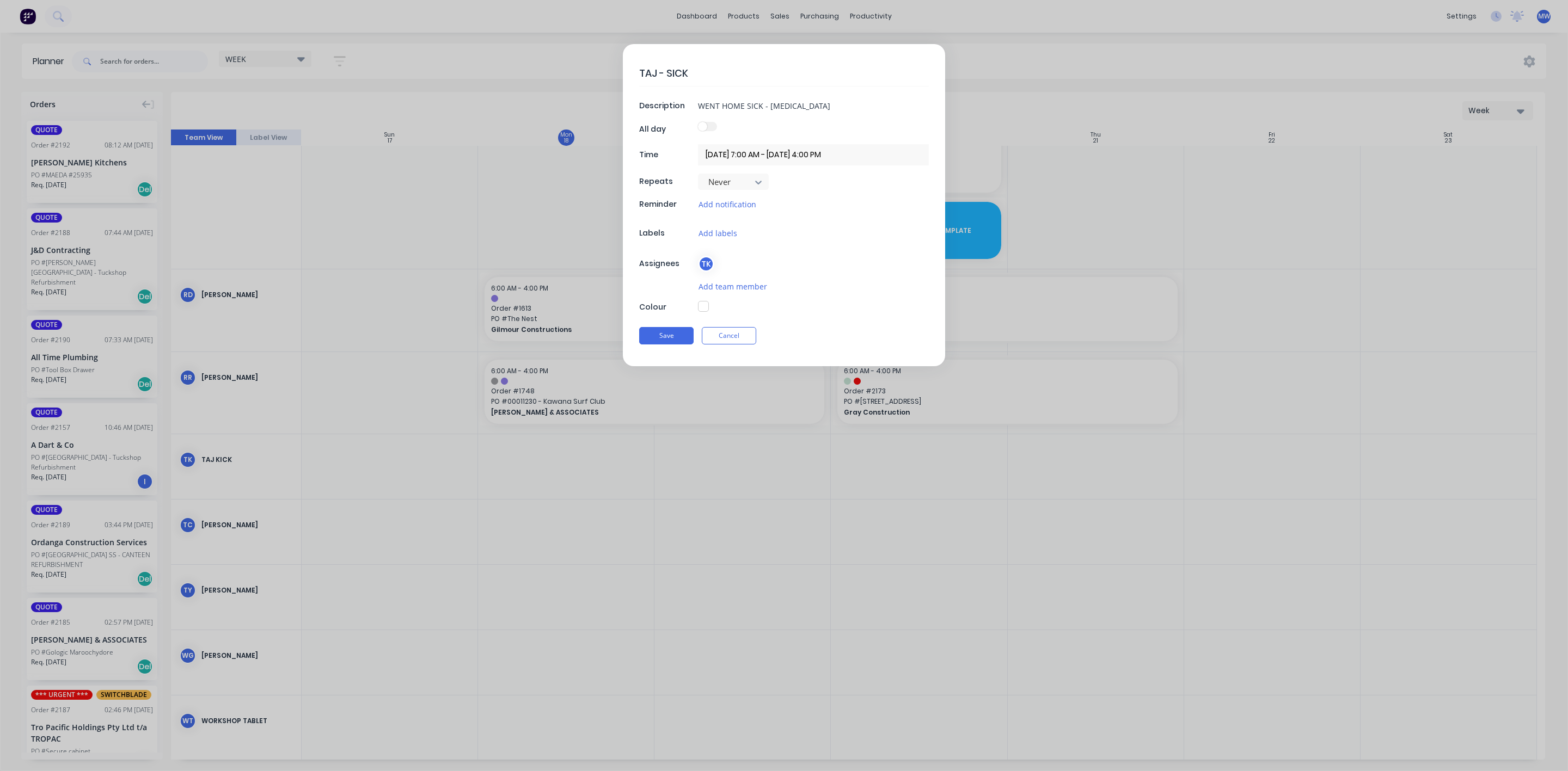
click at [708, 310] on button "button" at bounding box center [704, 306] width 11 height 11
type textarea "x"
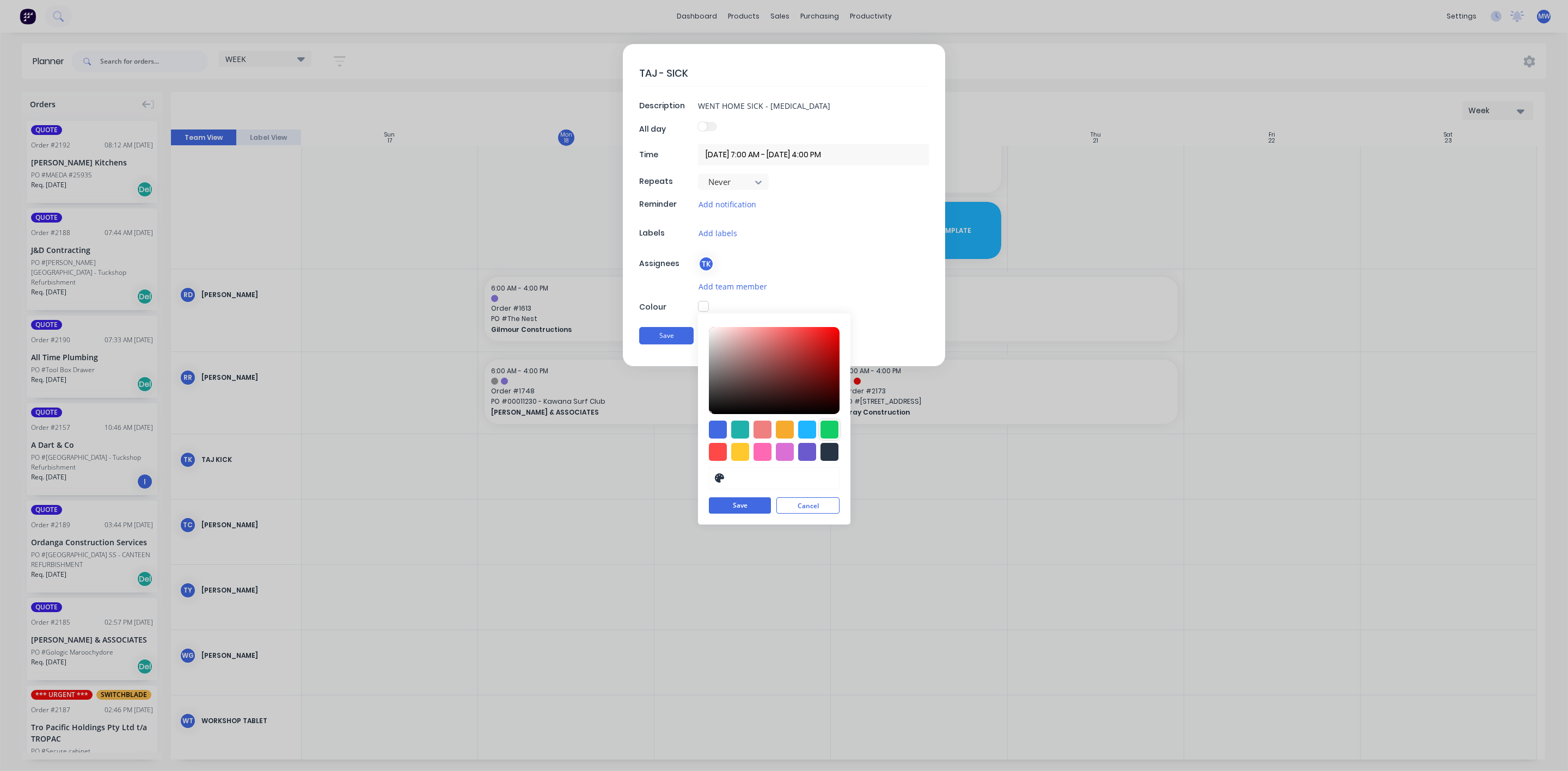
click at [831, 431] on div at bounding box center [829, 430] width 18 height 18
type input "#13CE66"
click at [745, 510] on button "Save" at bounding box center [739, 506] width 62 height 17
type textarea "x"
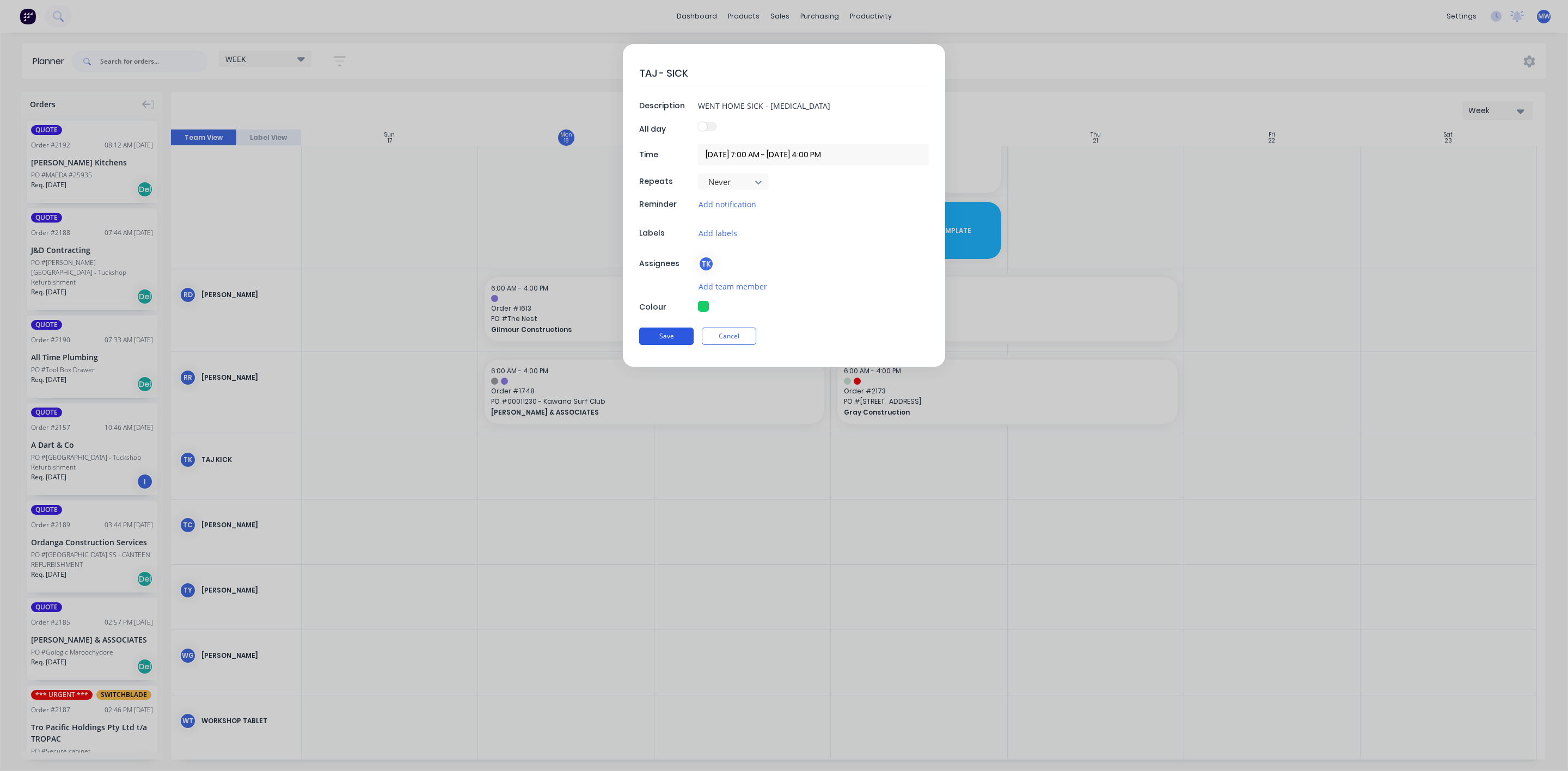
click at [658, 330] on button "Save" at bounding box center [666, 336] width 54 height 17
type input "18/08/2025 6:00 AM - 18/08/2025 4:00 PM"
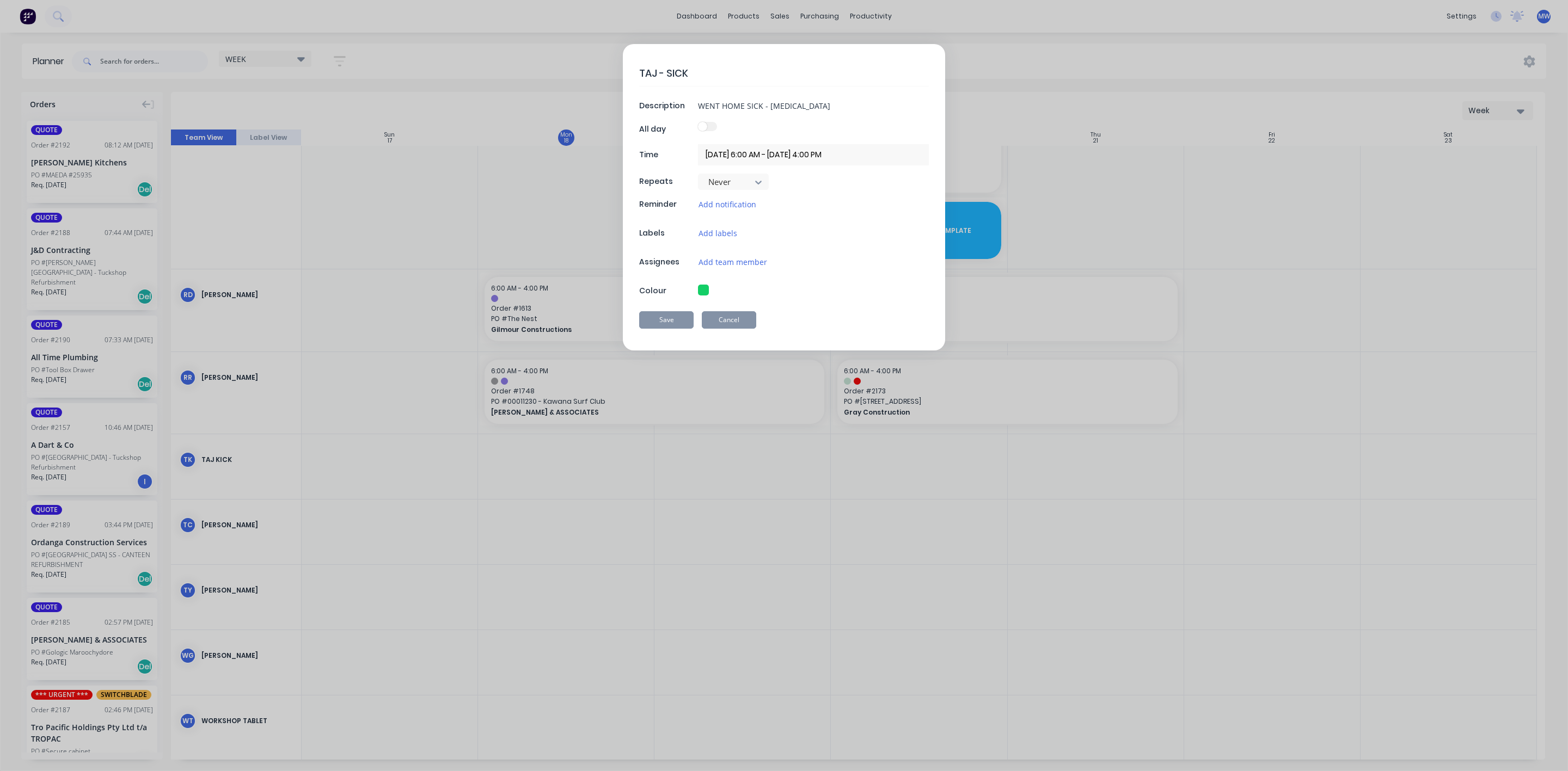
type textarea "x"
